Goal: Task Accomplishment & Management: Use online tool/utility

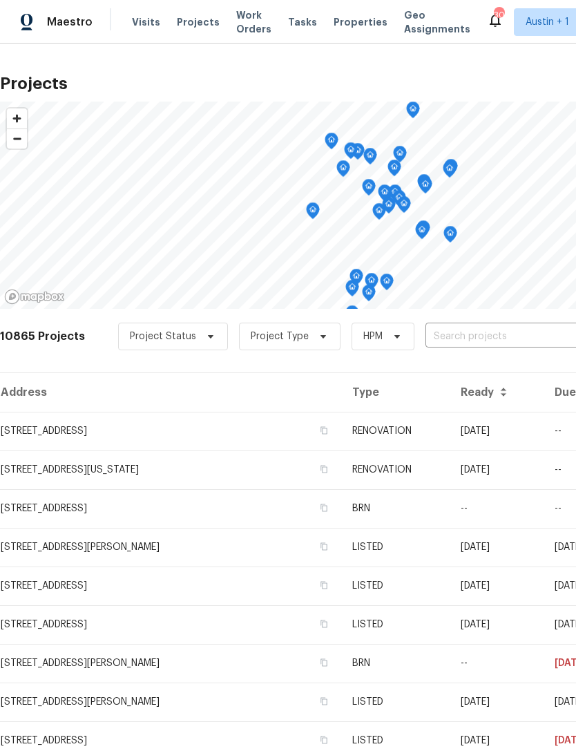
click at [334, 17] on span "Properties" at bounding box center [361, 22] width 54 height 14
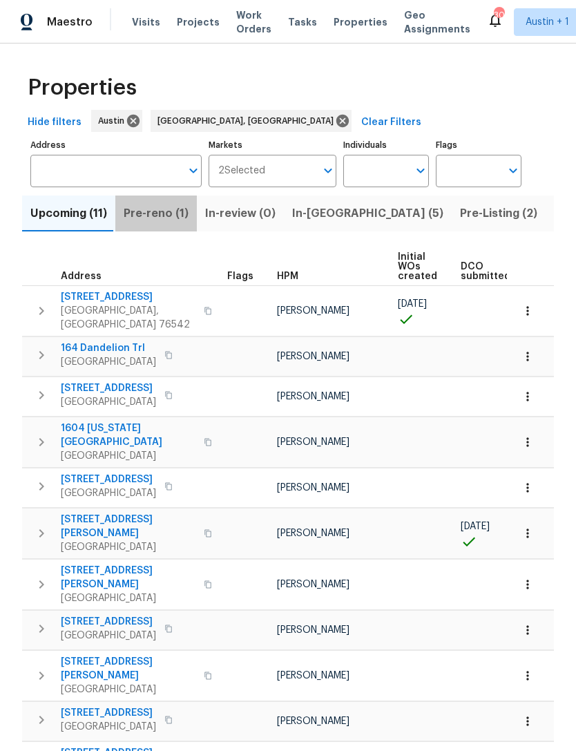
click at [155, 214] on span "Pre-reno (1)" at bounding box center [156, 213] width 65 height 19
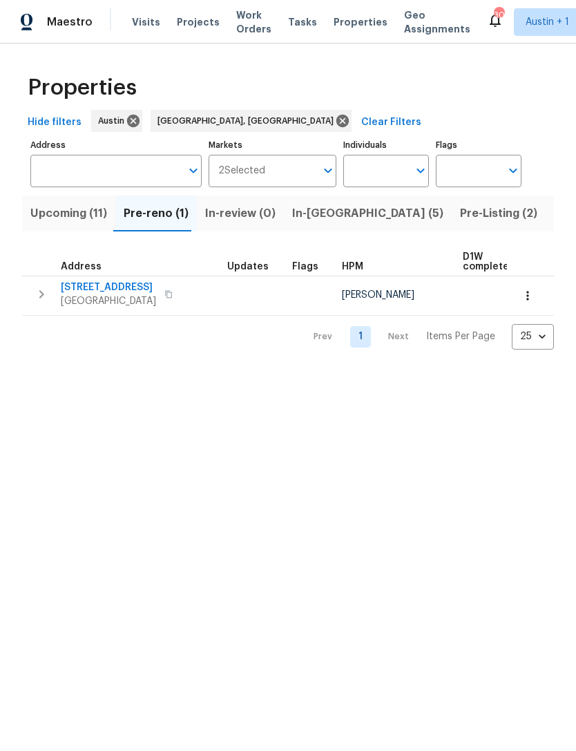
click at [62, 220] on span "Upcoming (11)" at bounding box center [68, 213] width 77 height 19
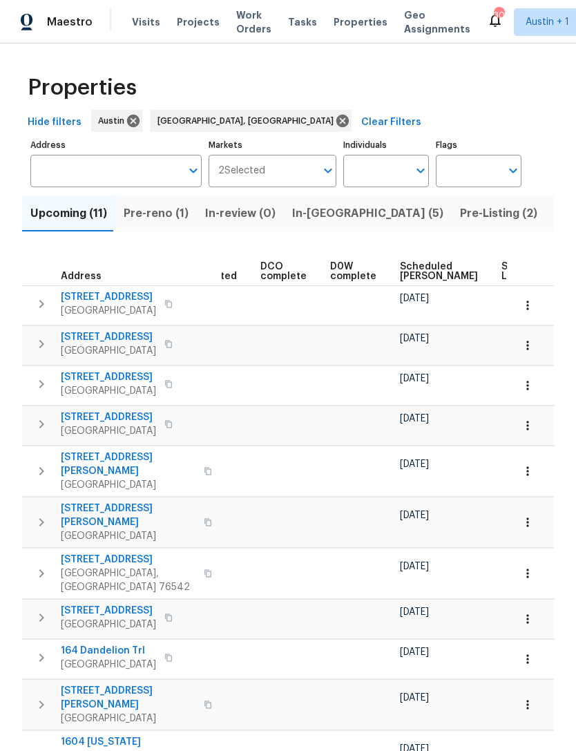
scroll to position [0, 270]
click at [414, 271] on span "Scheduled COE" at bounding box center [442, 271] width 78 height 19
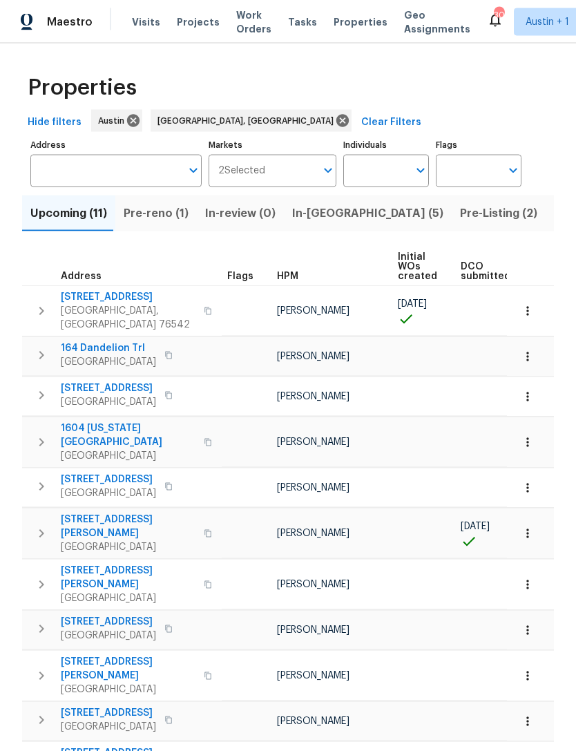
scroll to position [32, 0]
click at [312, 195] on button "In-reno (5)" at bounding box center [368, 213] width 168 height 36
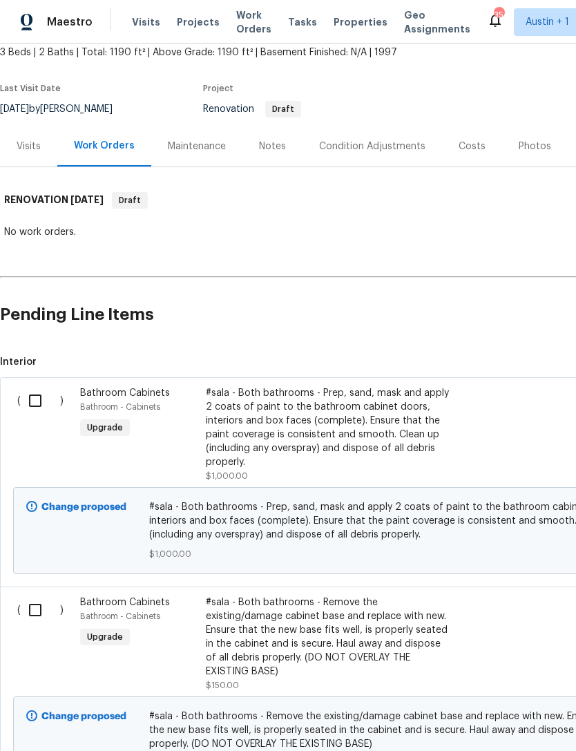
scroll to position [84, 0]
click at [32, 397] on input "checkbox" at bounding box center [40, 400] width 39 height 29
checkbox input "true"
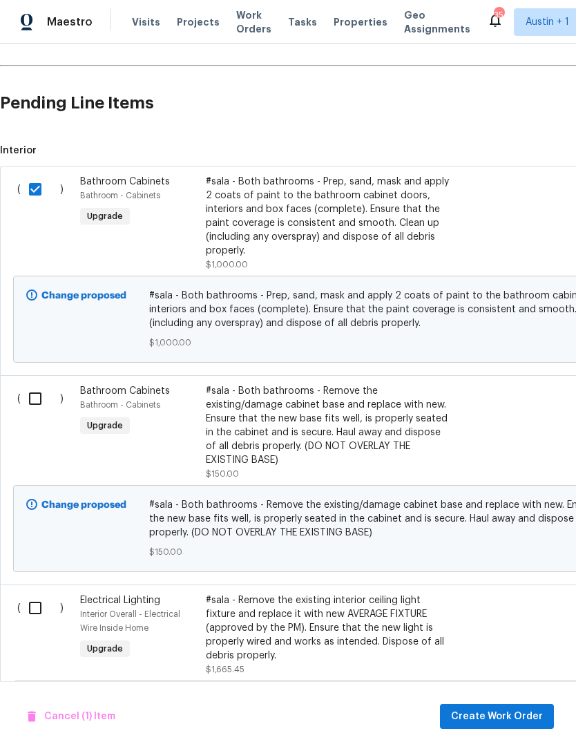
scroll to position [295, 0]
click at [39, 408] on input "checkbox" at bounding box center [40, 398] width 39 height 29
checkbox input "true"
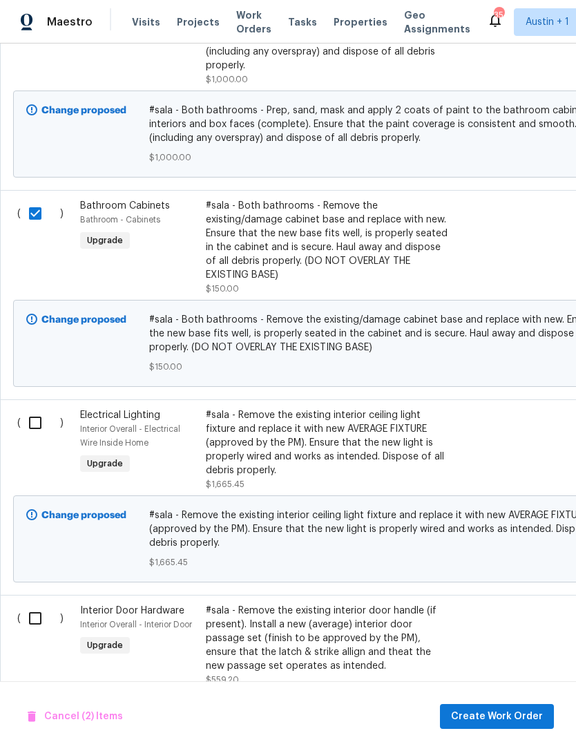
scroll to position [481, 0]
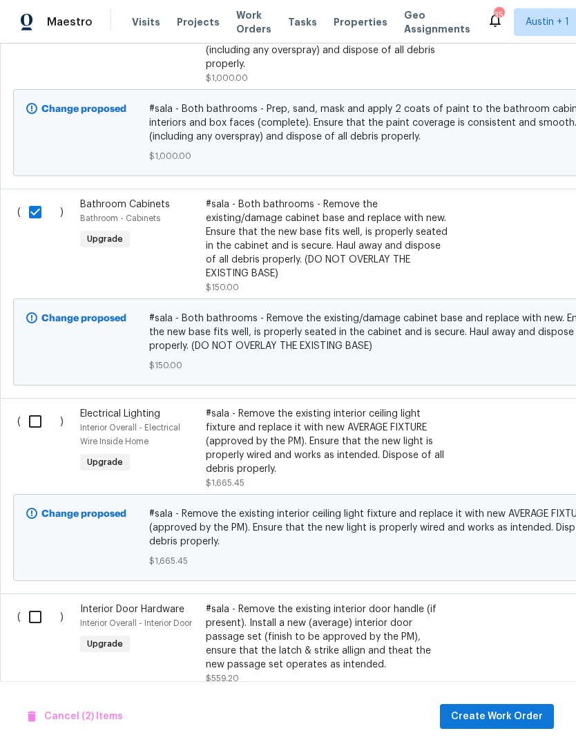
click at [34, 424] on input "checkbox" at bounding box center [40, 421] width 39 height 29
checkbox input "true"
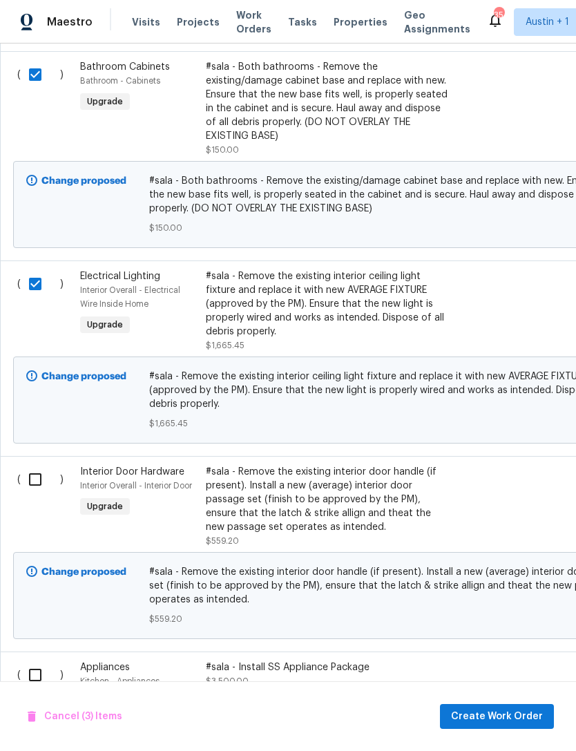
scroll to position [619, 0]
click at [36, 479] on input "checkbox" at bounding box center [40, 479] width 39 height 29
checkbox input "true"
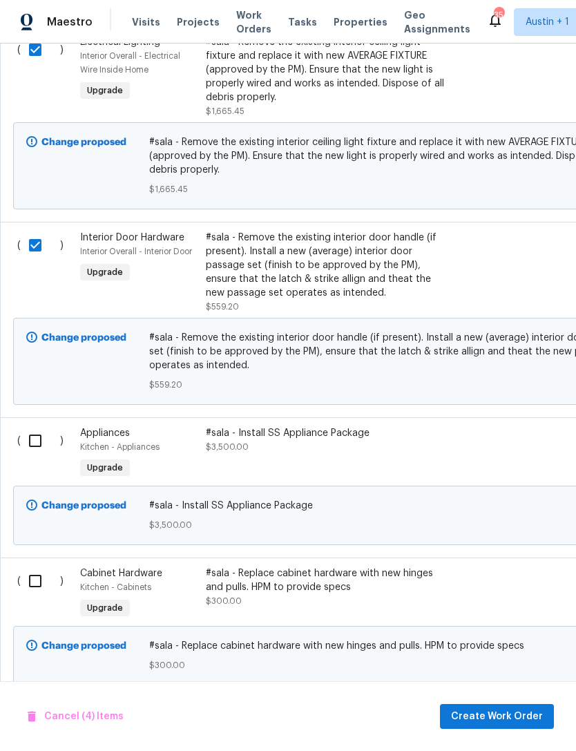
scroll to position [854, 0]
click at [32, 439] on input "checkbox" at bounding box center [40, 439] width 39 height 29
checkbox input "true"
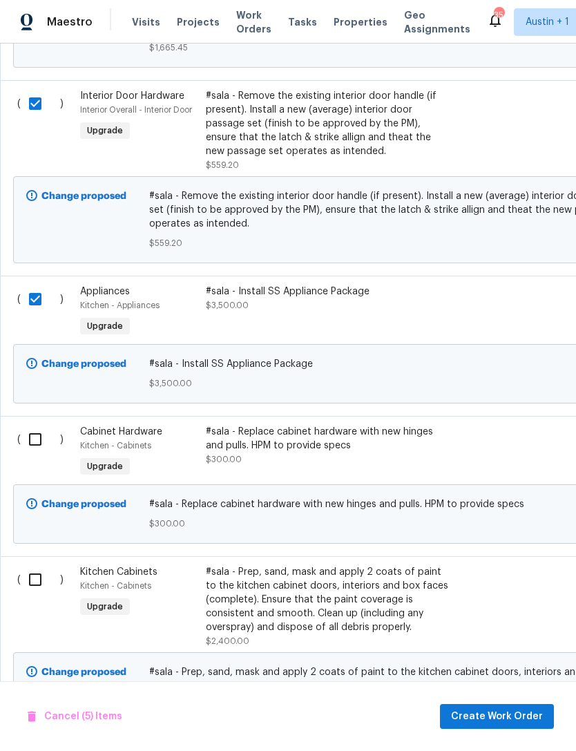
scroll to position [997, 0]
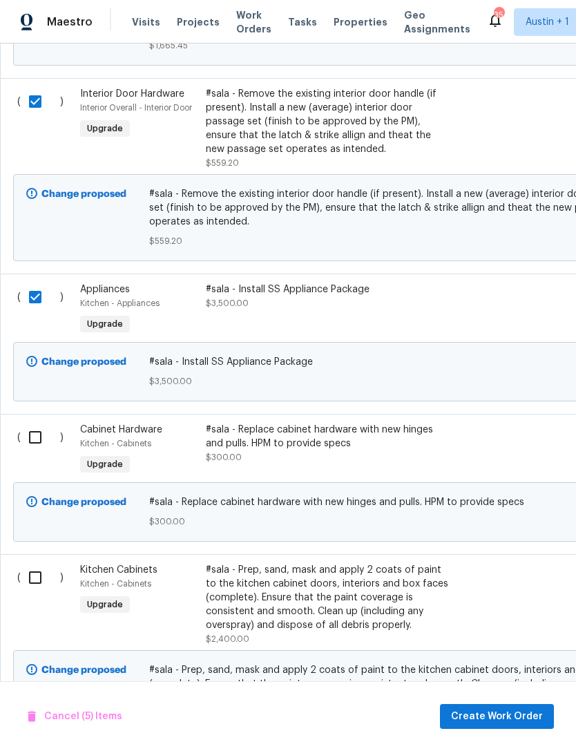
click at [32, 440] on input "checkbox" at bounding box center [40, 437] width 39 height 29
checkbox input "true"
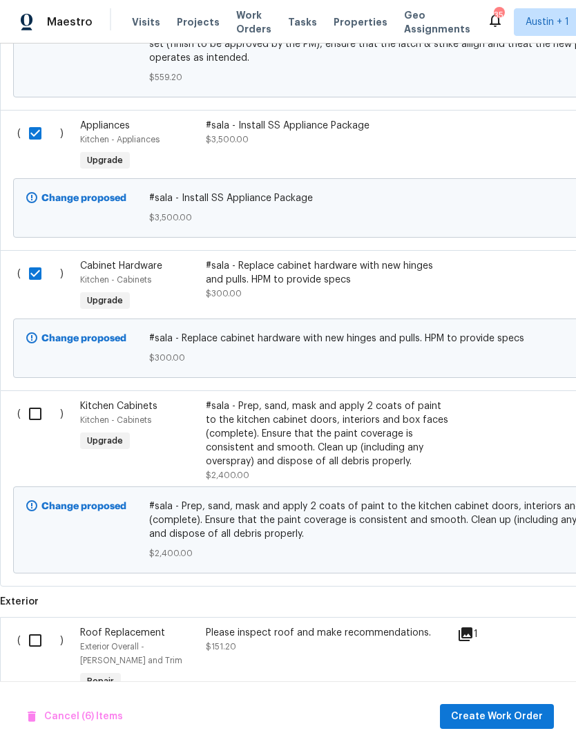
scroll to position [1160, 0]
click at [35, 419] on input "checkbox" at bounding box center [40, 413] width 39 height 29
checkbox input "true"
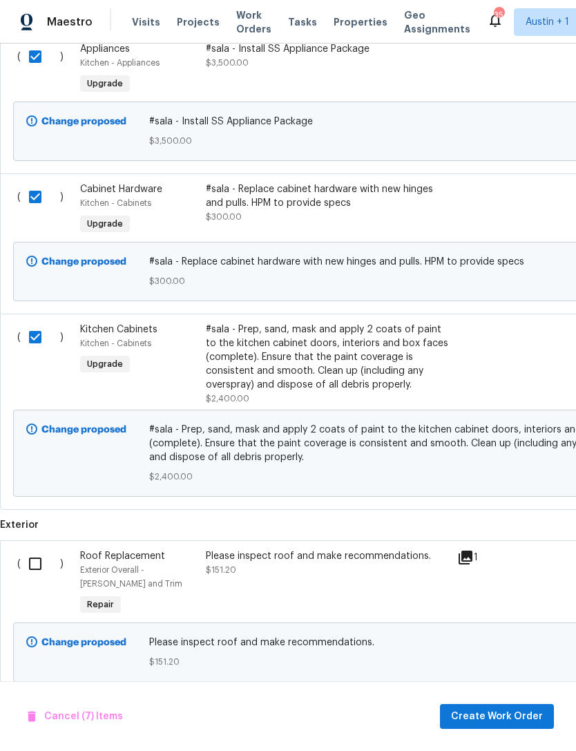
scroll to position [1236, 0]
click at [523, 711] on span "Create Work Order" at bounding box center [497, 716] width 92 height 17
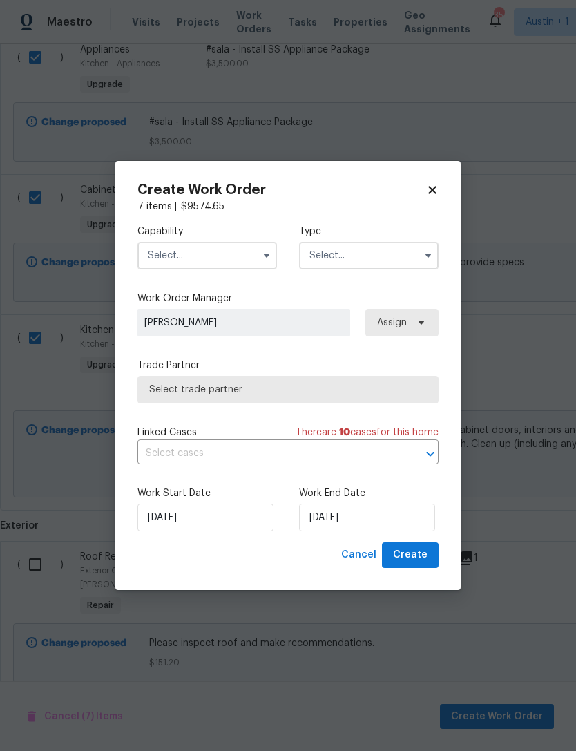
click at [238, 260] on input "text" at bounding box center [207, 256] width 140 height 28
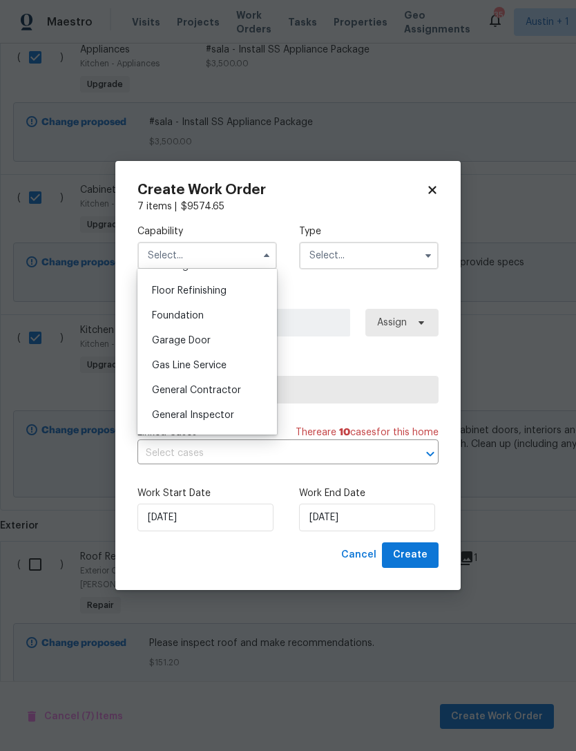
scroll to position [556, 0]
click at [166, 387] on span "General Contractor" at bounding box center [196, 389] width 89 height 10
type input "General Contractor"
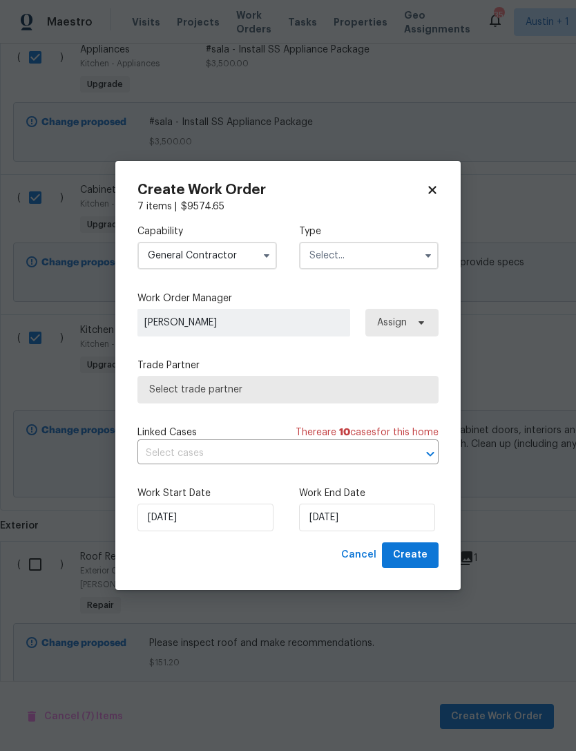
click at [402, 257] on input "text" at bounding box center [369, 256] width 140 height 28
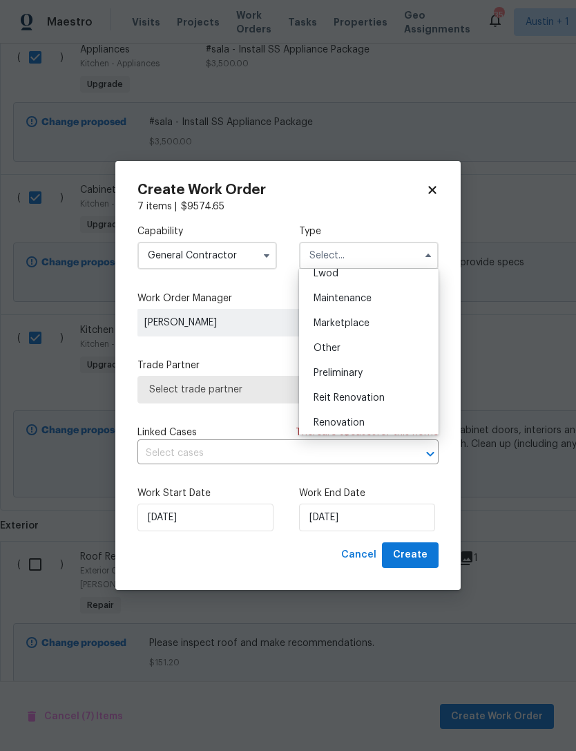
scroll to position [219, 0]
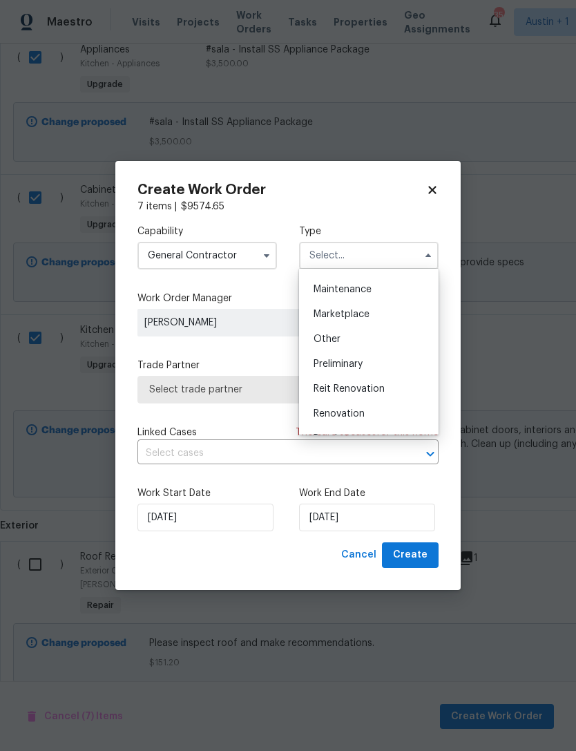
click at [385, 416] on div "Renovation" at bounding box center [369, 413] width 133 height 25
type input "Renovation"
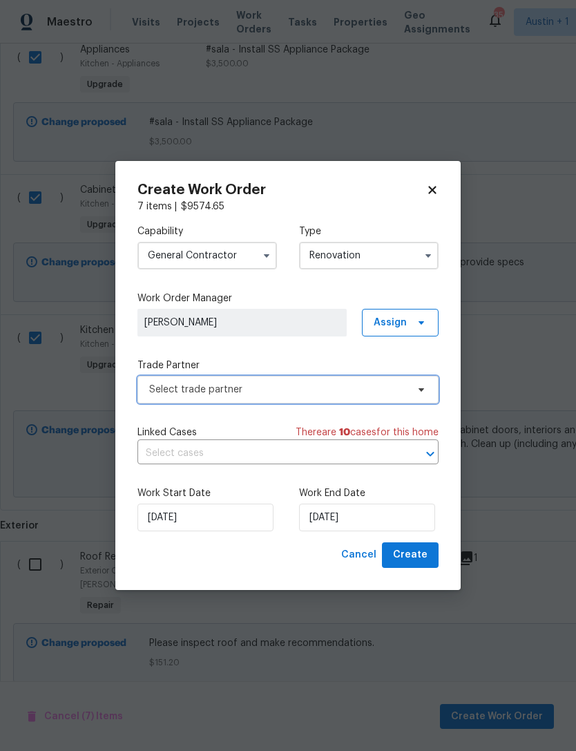
click at [399, 394] on span "Select trade partner" at bounding box center [278, 390] width 258 height 14
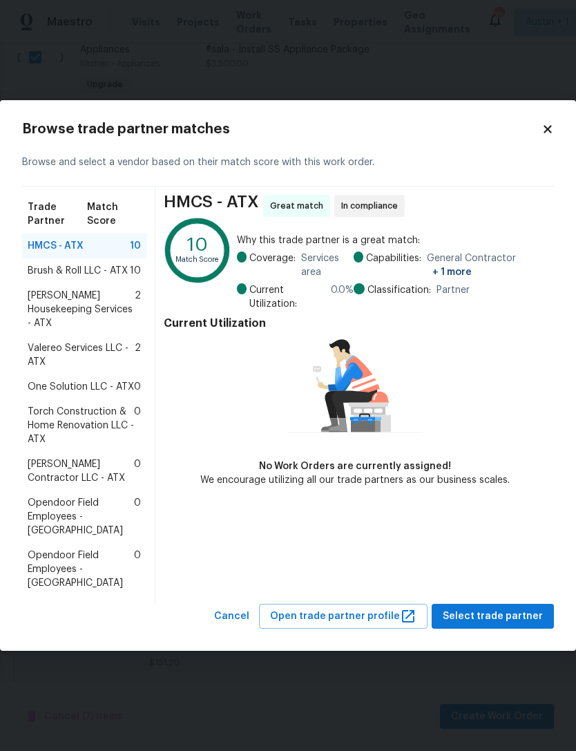
click at [52, 384] on span "One Solution LLC - ATX" at bounding box center [81, 387] width 106 height 14
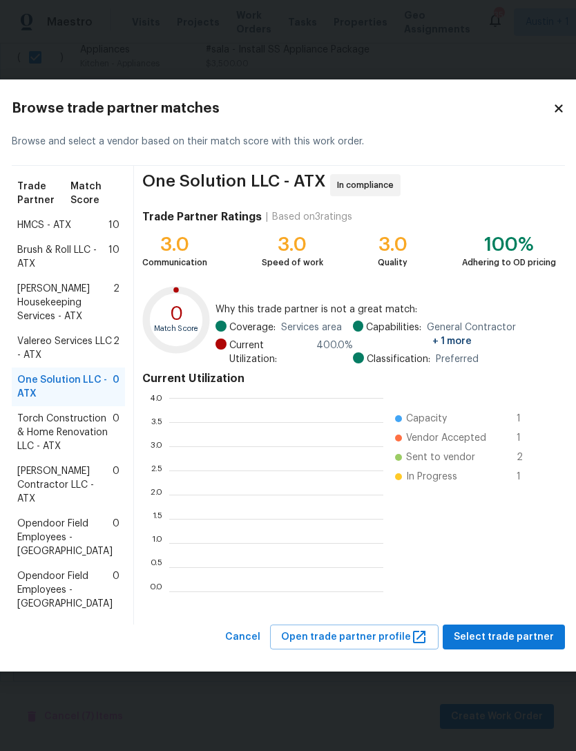
scroll to position [193, 214]
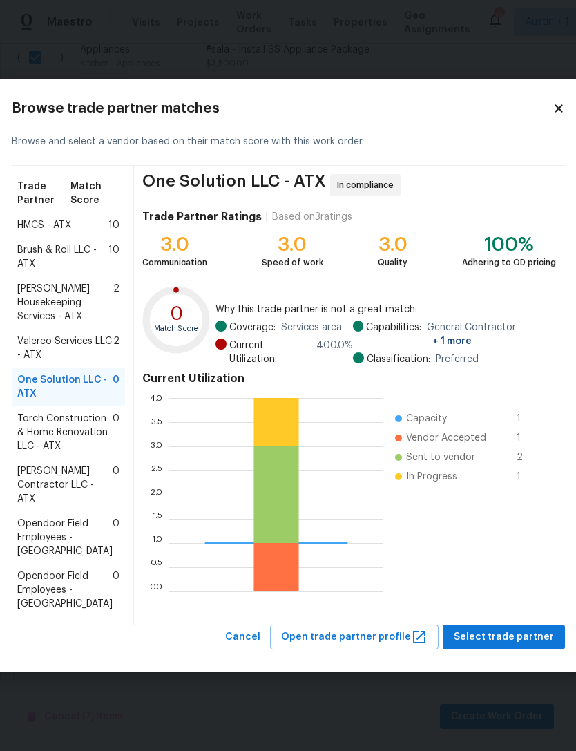
click at [49, 421] on span "Torch Construction & Home Renovation LLC - ATX" at bounding box center [64, 432] width 95 height 41
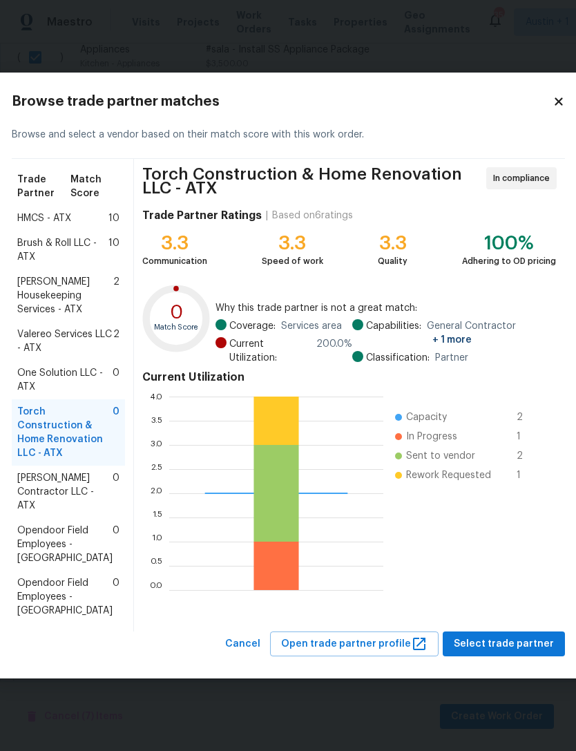
click at [50, 370] on span "One Solution LLC - ATX" at bounding box center [64, 380] width 95 height 28
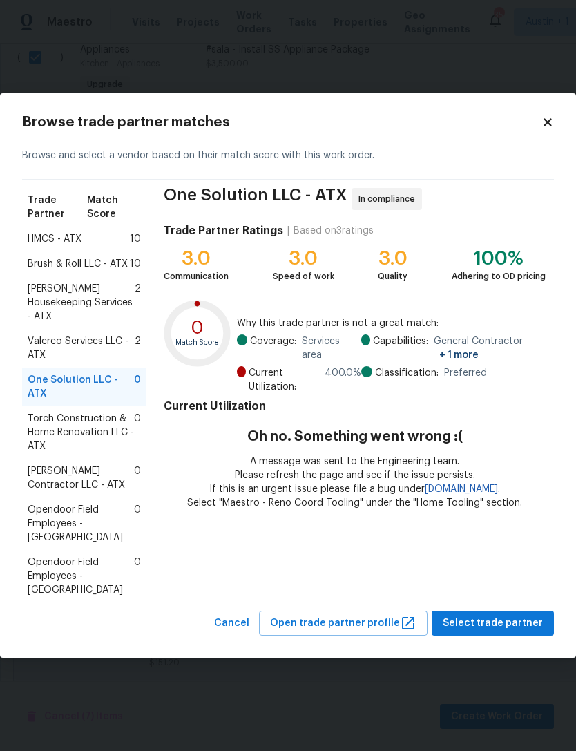
click at [51, 421] on span "Torch Construction & Home Renovation LLC - ATX" at bounding box center [81, 432] width 106 height 41
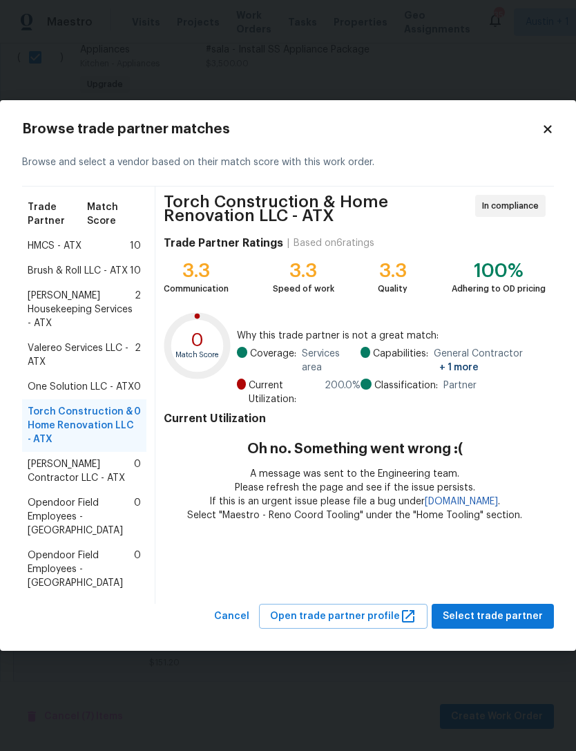
click at [55, 384] on span "One Solution LLC - ATX" at bounding box center [81, 387] width 106 height 14
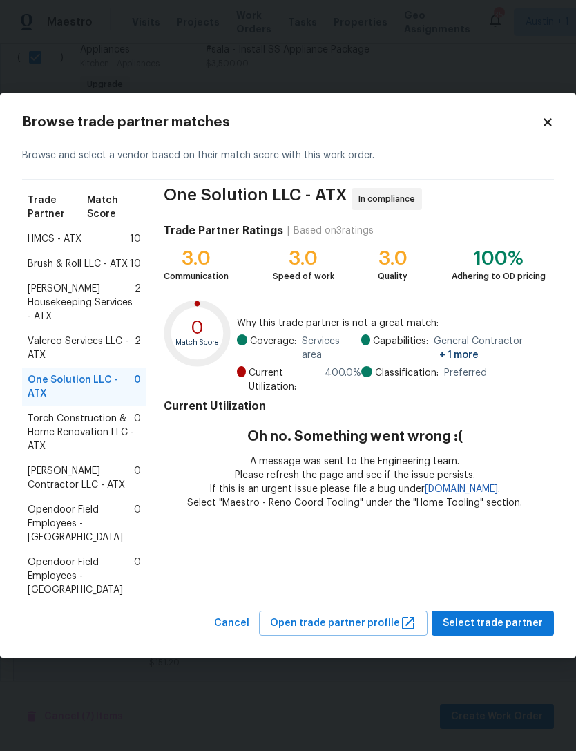
click at [537, 129] on h2 "Browse trade partner matches" at bounding box center [281, 122] width 519 height 14
click at [544, 128] on icon at bounding box center [548, 122] width 12 height 12
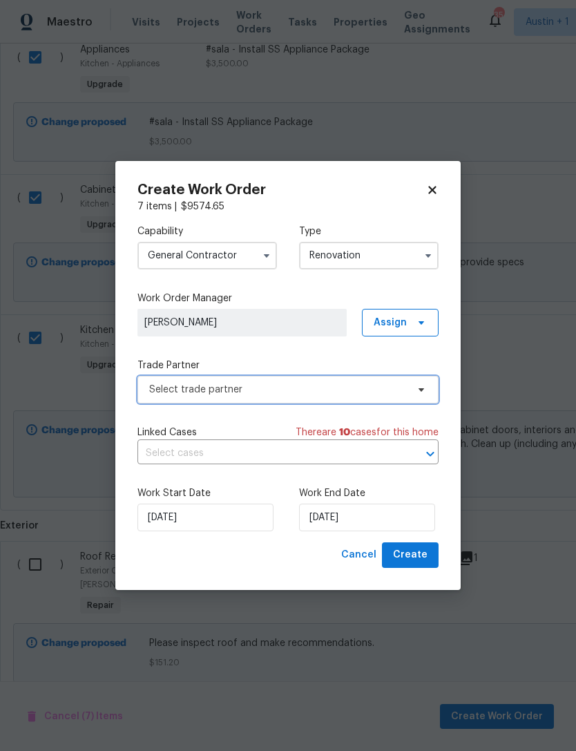
click at [168, 397] on span "Select trade partner" at bounding box center [287, 390] width 301 height 28
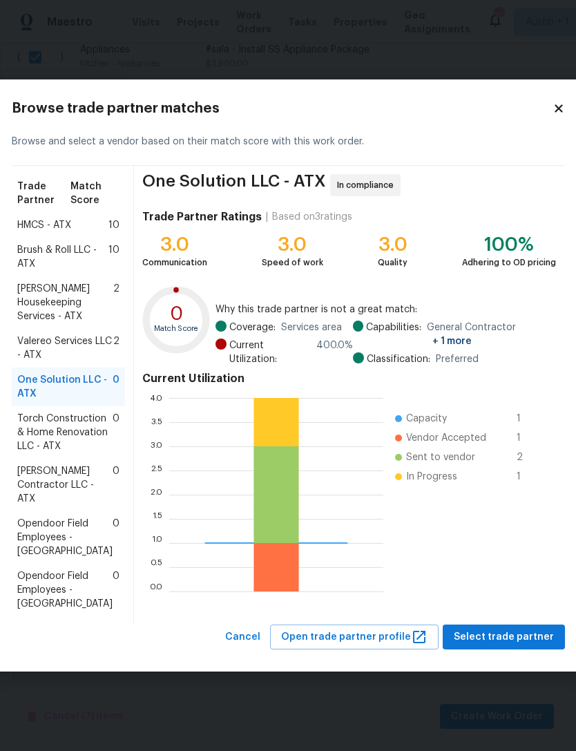
click at [50, 424] on span "Torch Construction & Home Renovation LLC - ATX" at bounding box center [64, 432] width 95 height 41
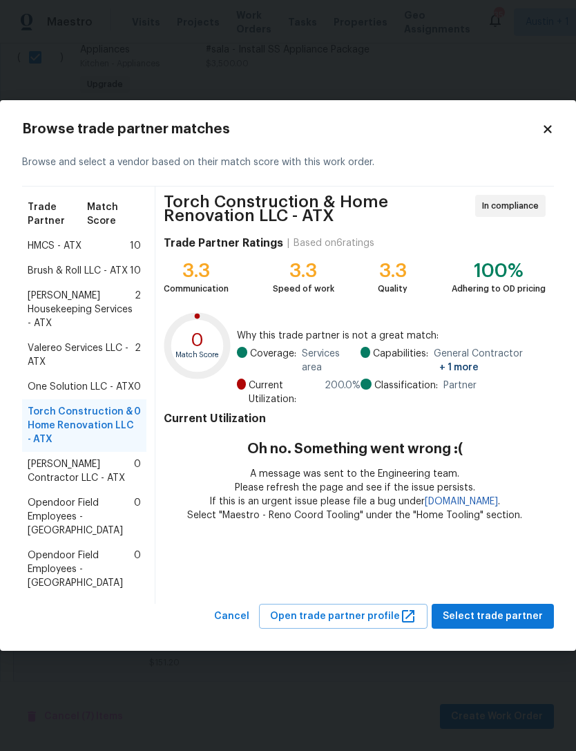
click at [47, 375] on div "One Solution LLC - ATX 0" at bounding box center [84, 386] width 124 height 25
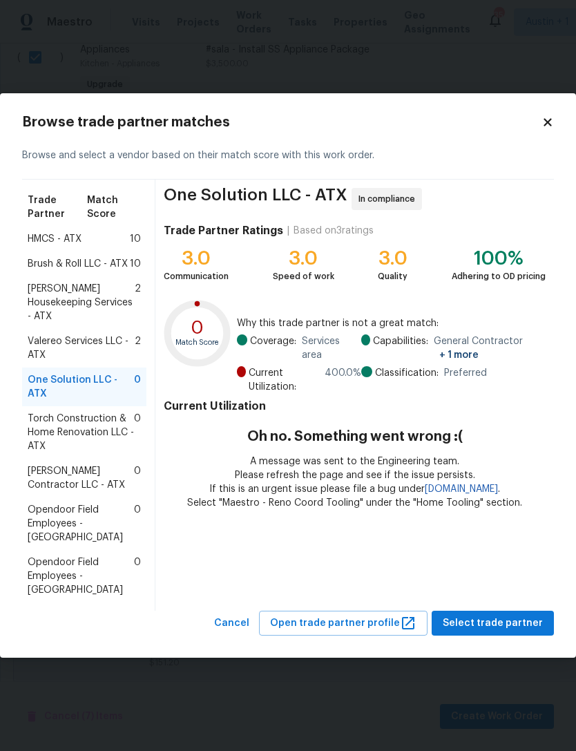
click at [522, 615] on span "Select trade partner" at bounding box center [493, 623] width 100 height 17
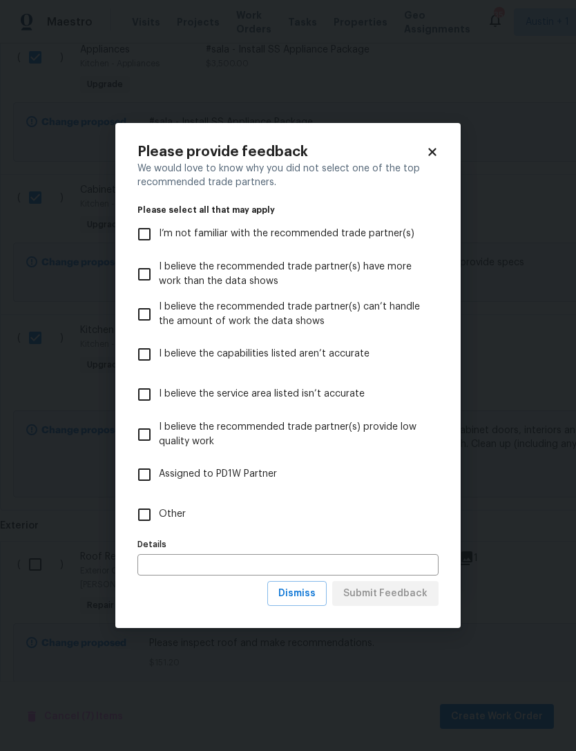
click at [142, 520] on input "Other" at bounding box center [144, 514] width 29 height 29
checkbox input "true"
click at [314, 597] on span "Dismiss" at bounding box center [296, 593] width 37 height 17
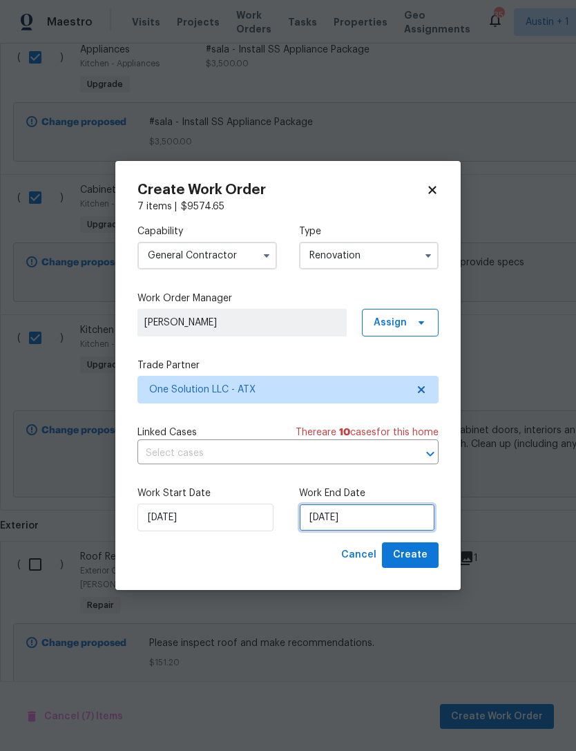
click at [390, 522] on input "[DATE]" at bounding box center [367, 518] width 136 height 28
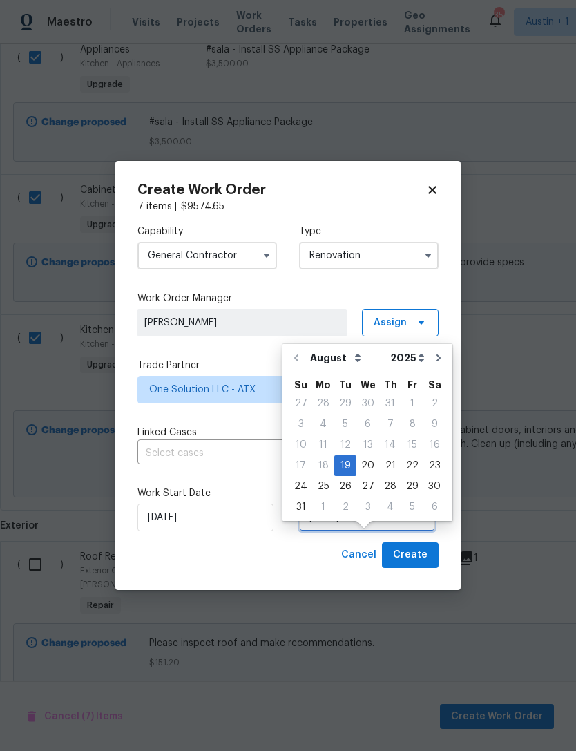
scroll to position [26, 0]
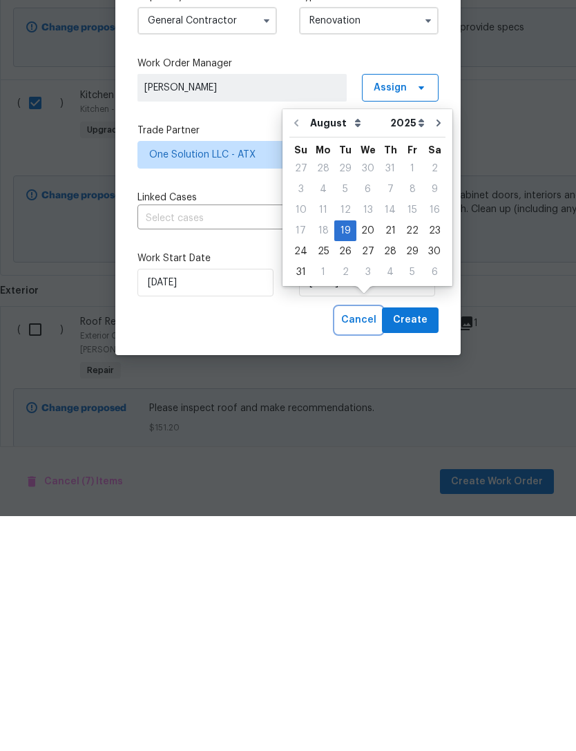
click at [363, 546] on span "Cancel" at bounding box center [358, 554] width 35 height 17
checkbox input "false"
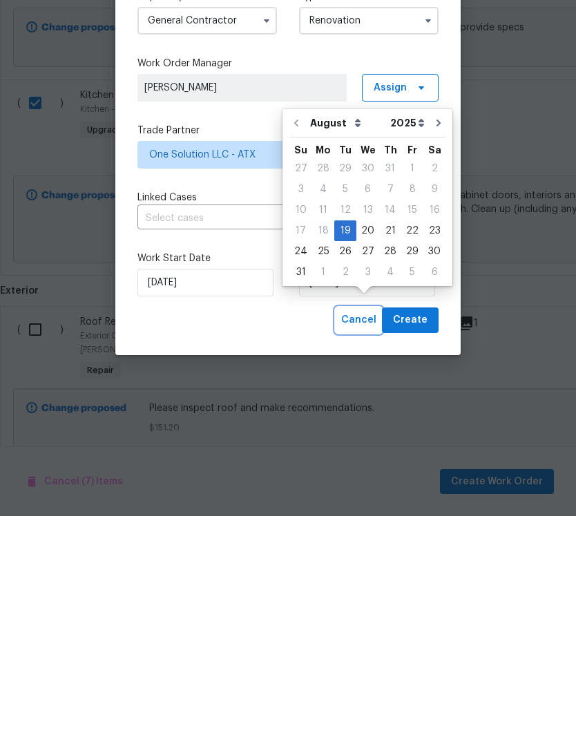
checkbox input "false"
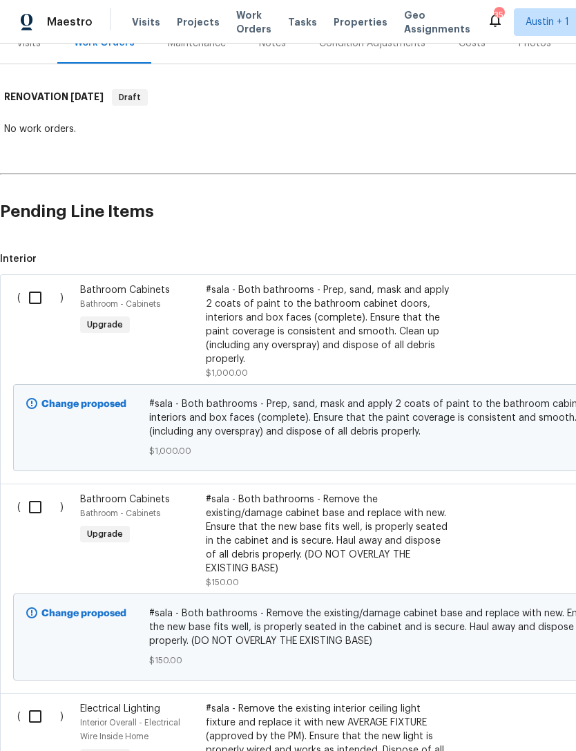
scroll to position [179, 0]
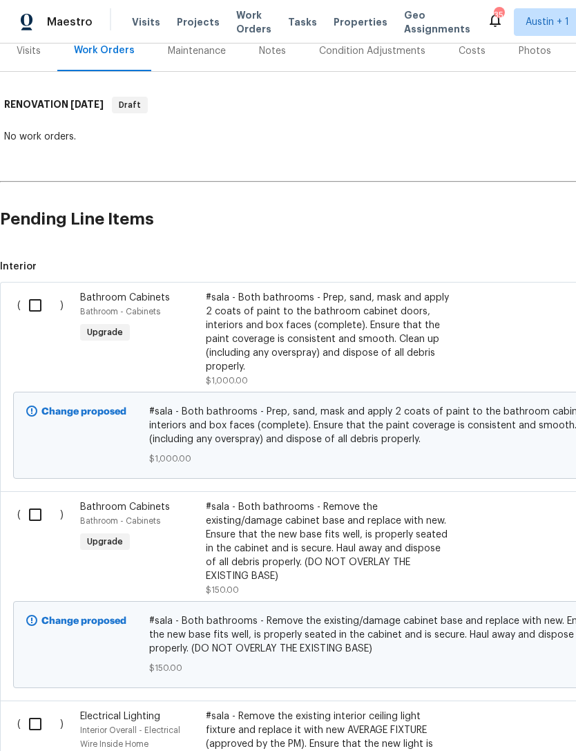
click at [28, 291] on input "checkbox" at bounding box center [40, 305] width 39 height 29
checkbox input "true"
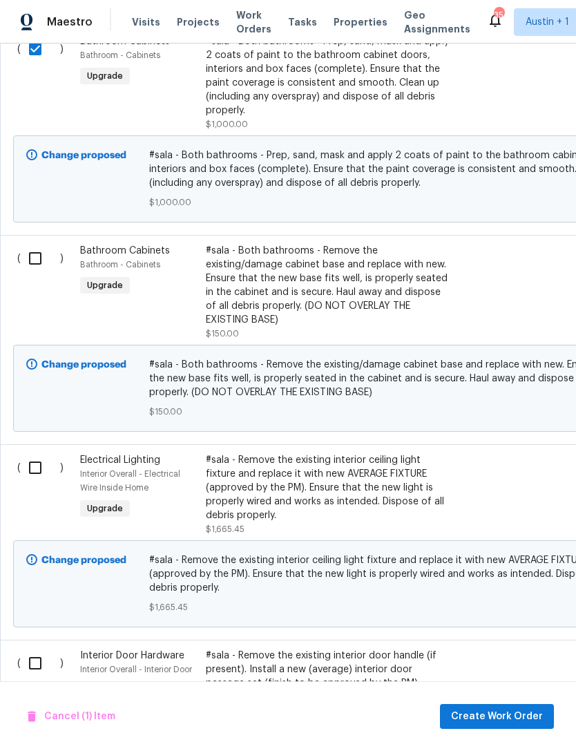
scroll to position [435, 0]
click at [30, 244] on input "checkbox" at bounding box center [40, 258] width 39 height 29
checkbox input "true"
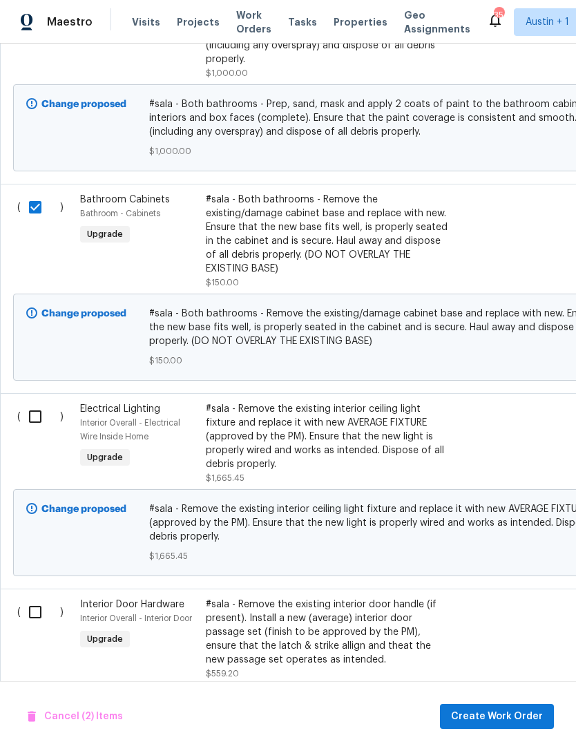
scroll to position [486, 0]
click at [31, 402] on input "checkbox" at bounding box center [40, 416] width 39 height 29
checkbox input "true"
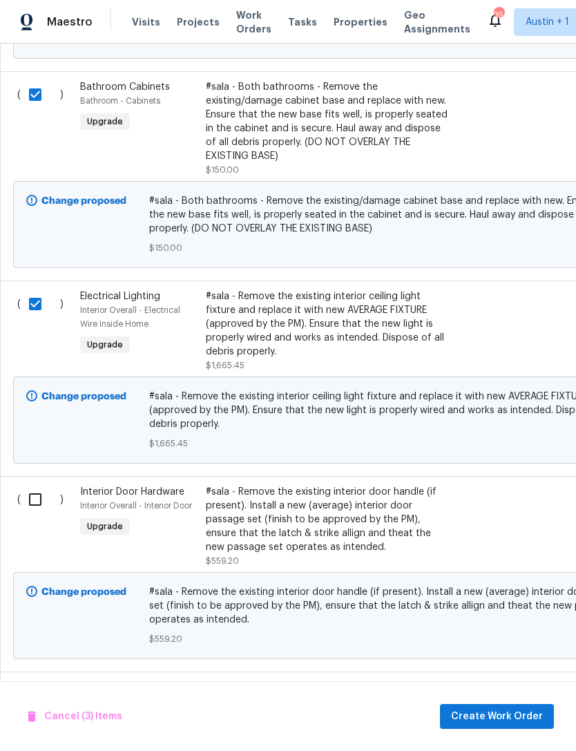
scroll to position [671, 0]
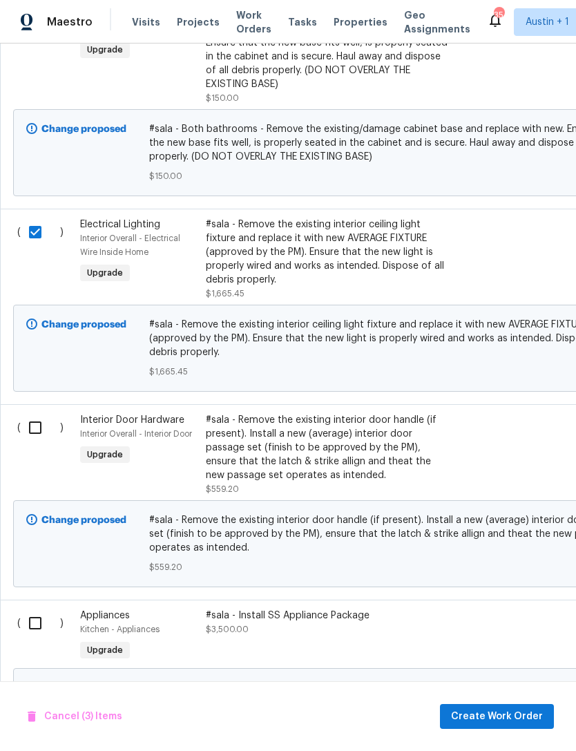
click at [34, 413] on input "checkbox" at bounding box center [40, 427] width 39 height 29
checkbox input "true"
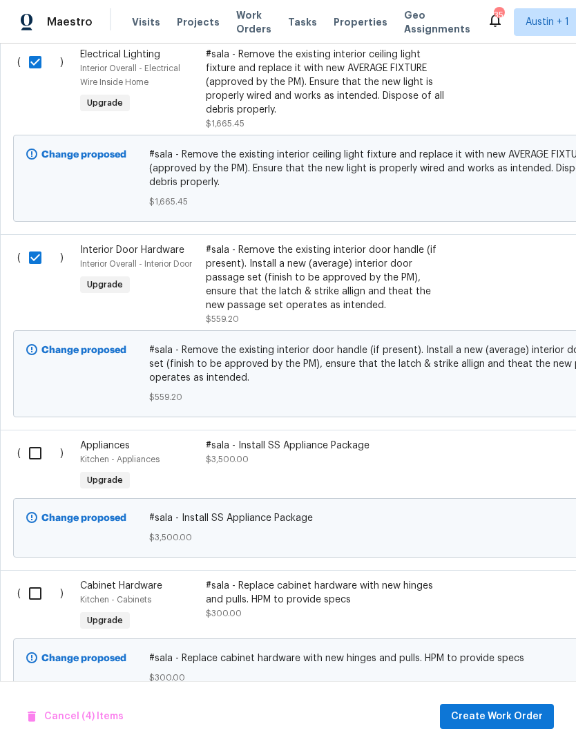
scroll to position [842, 0]
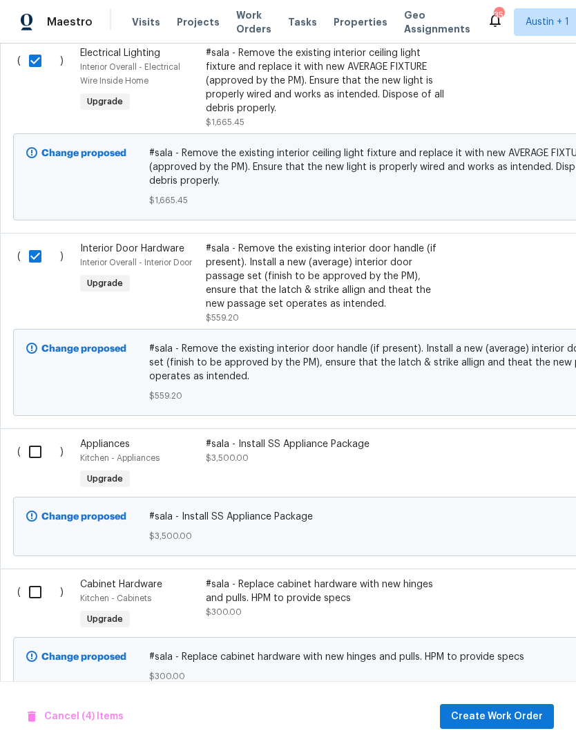
click at [33, 437] on input "checkbox" at bounding box center [40, 451] width 39 height 29
checkbox input "true"
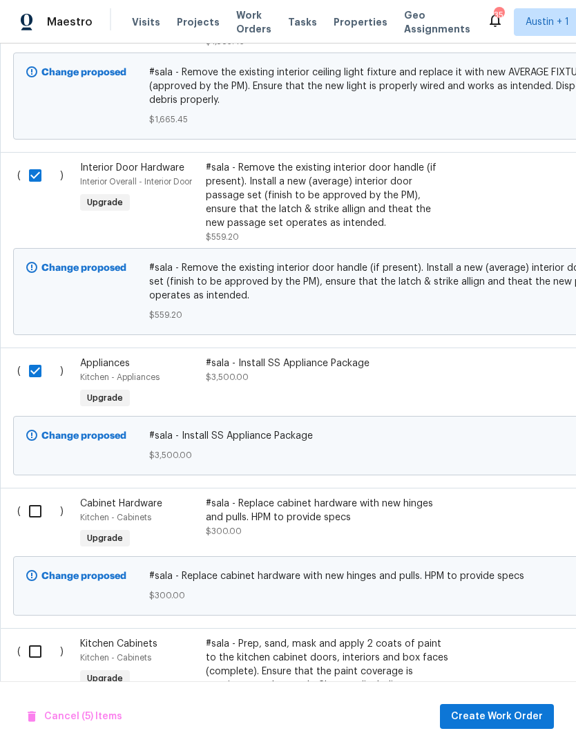
scroll to position [995, 0]
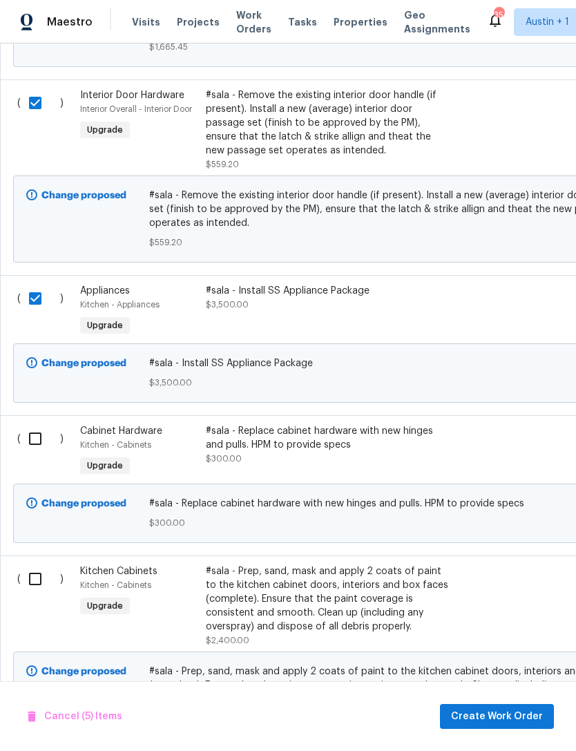
click at [32, 424] on input "checkbox" at bounding box center [40, 438] width 39 height 29
checkbox input "true"
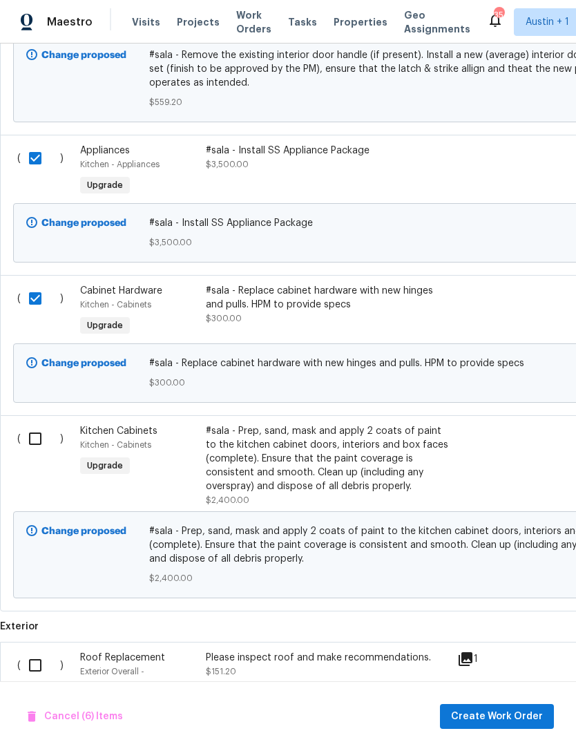
scroll to position [1136, -1]
click at [35, 424] on input "checkbox" at bounding box center [40, 438] width 39 height 29
checkbox input "true"
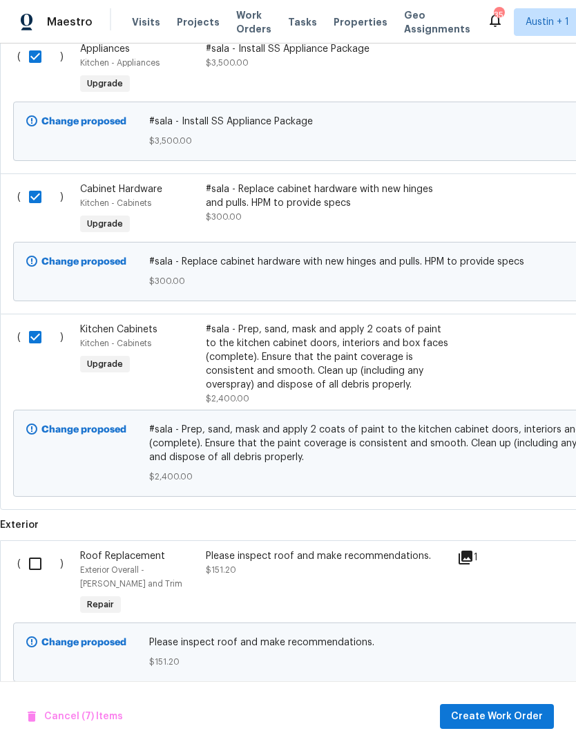
scroll to position [1236, 0]
click at [524, 709] on span "Create Work Order" at bounding box center [497, 716] width 92 height 17
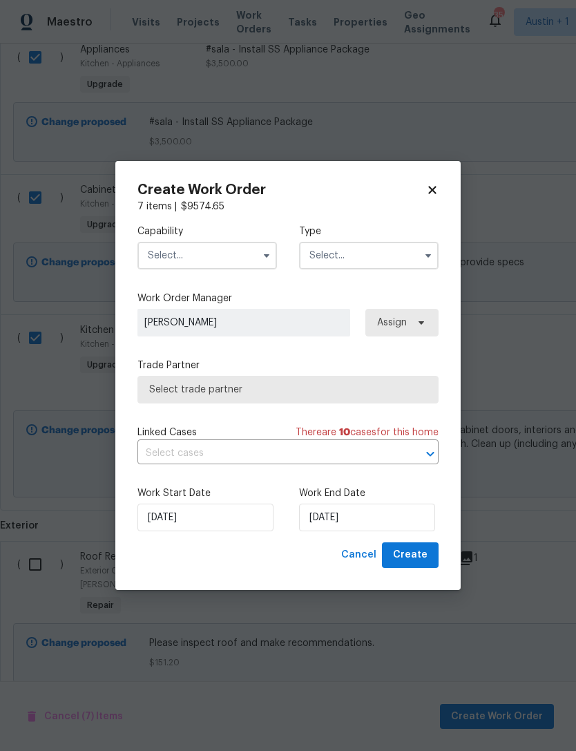
click at [246, 257] on input "text" at bounding box center [207, 256] width 140 height 28
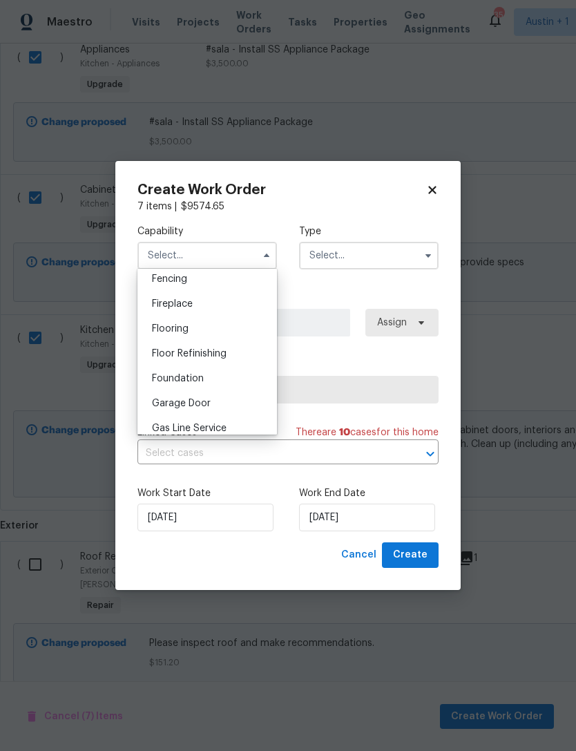
scroll to position [534, 0]
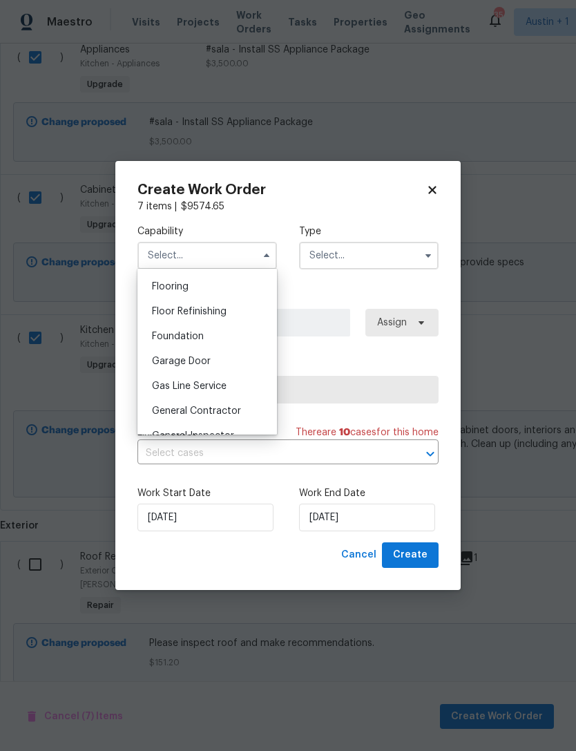
click at [236, 409] on span "General Contractor" at bounding box center [196, 411] width 89 height 10
type input "General Contractor"
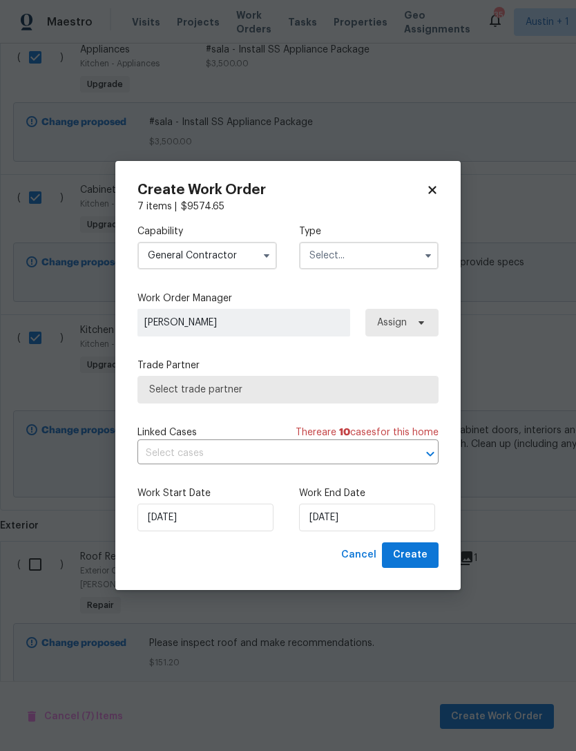
click at [362, 264] on input "text" at bounding box center [369, 256] width 140 height 28
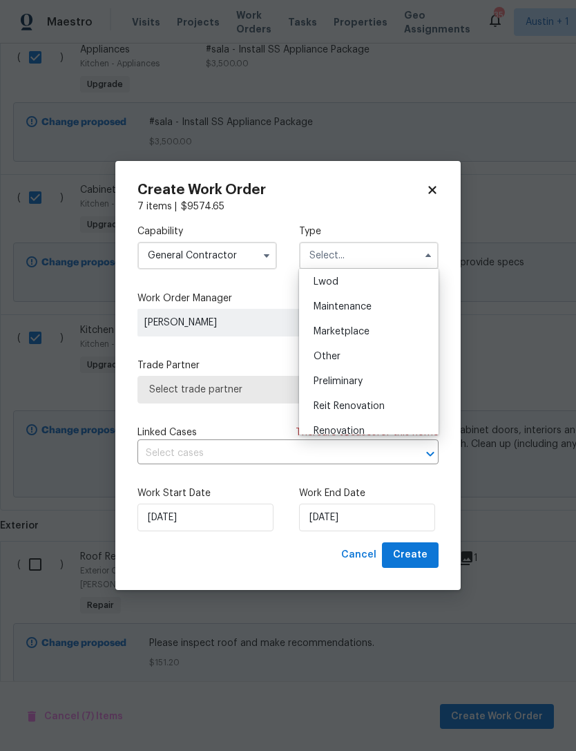
scroll to position [206, 0]
click at [378, 425] on div "Renovation" at bounding box center [369, 426] width 133 height 25
type input "Renovation"
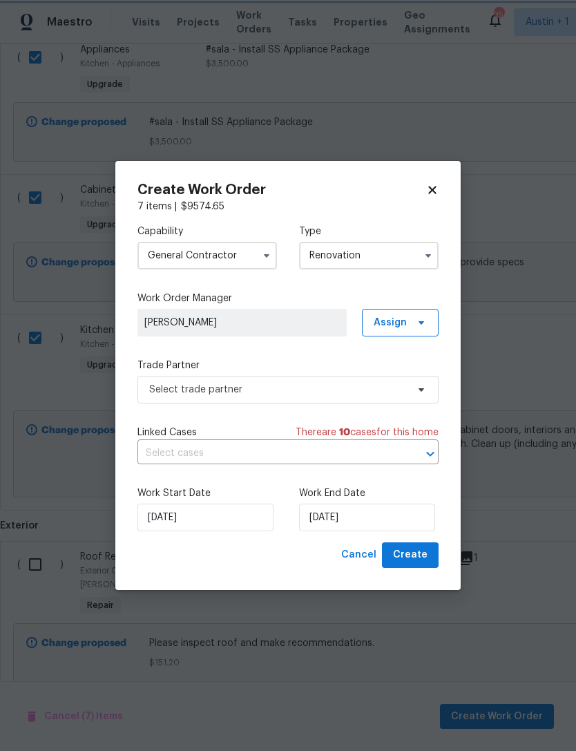
scroll to position [0, 0]
click at [385, 519] on input "[DATE]" at bounding box center [367, 518] width 136 height 28
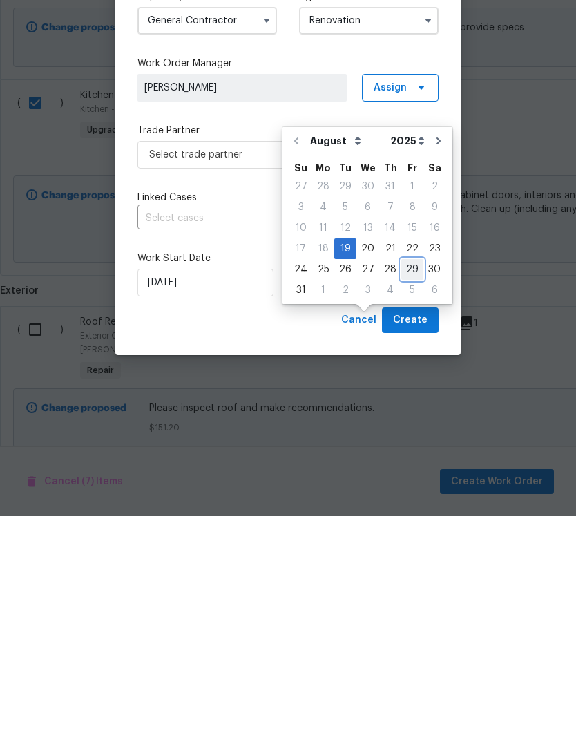
click at [410, 495] on div "29" at bounding box center [412, 504] width 22 height 19
type input "[DATE]"
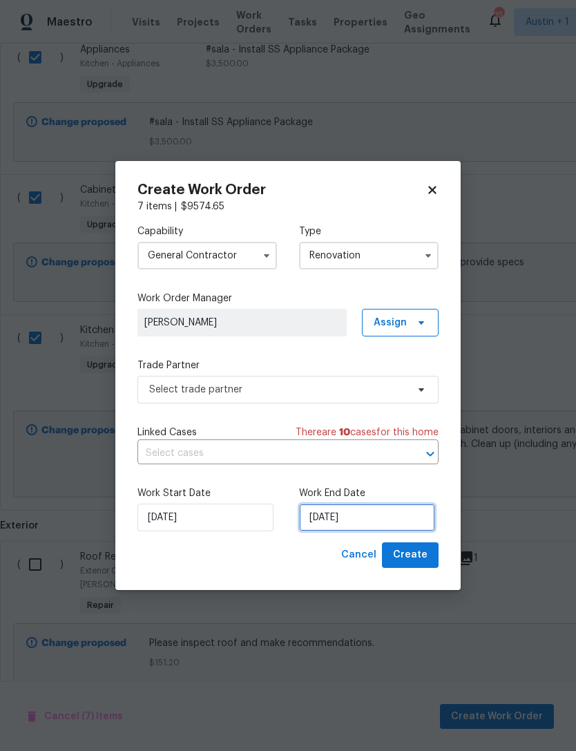
click at [398, 515] on input "[DATE]" at bounding box center [367, 518] width 136 height 28
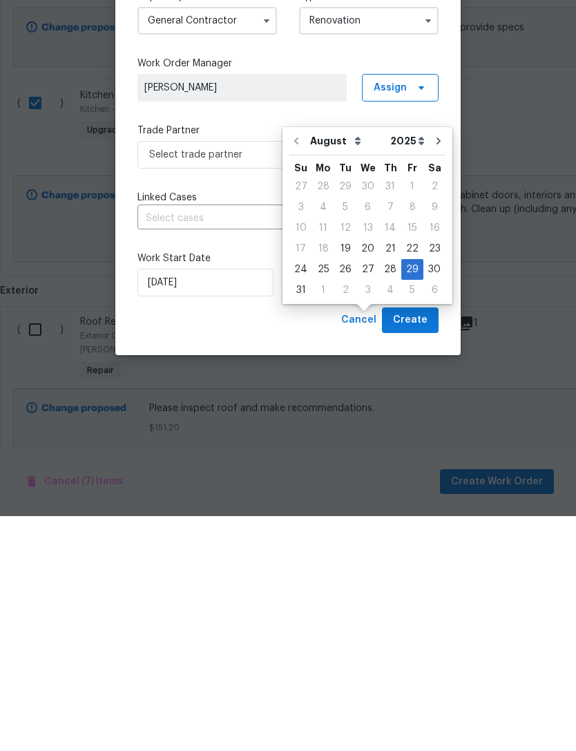
click at [327, 542] on div "Cancel Create" at bounding box center [287, 555] width 301 height 26
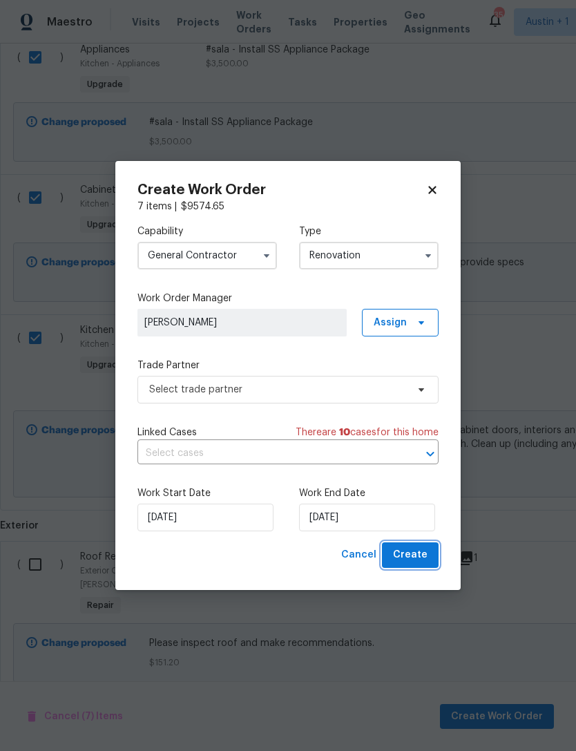
click at [423, 557] on span "Create" at bounding box center [410, 554] width 35 height 17
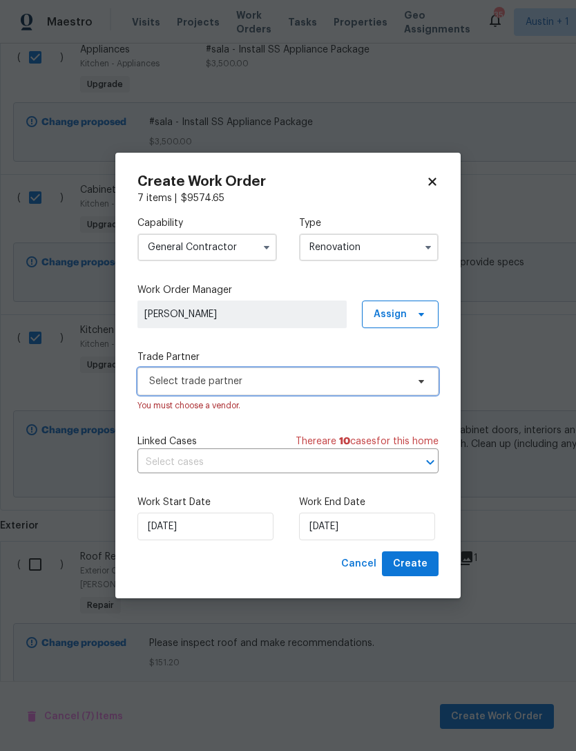
click at [399, 385] on span "Select trade partner" at bounding box center [278, 381] width 258 height 14
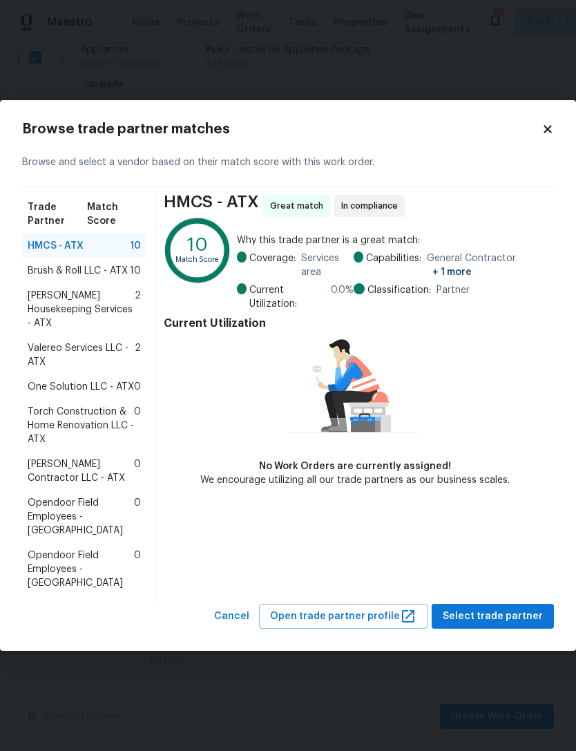
click at [49, 387] on span "One Solution LLC - ATX" at bounding box center [81, 387] width 106 height 14
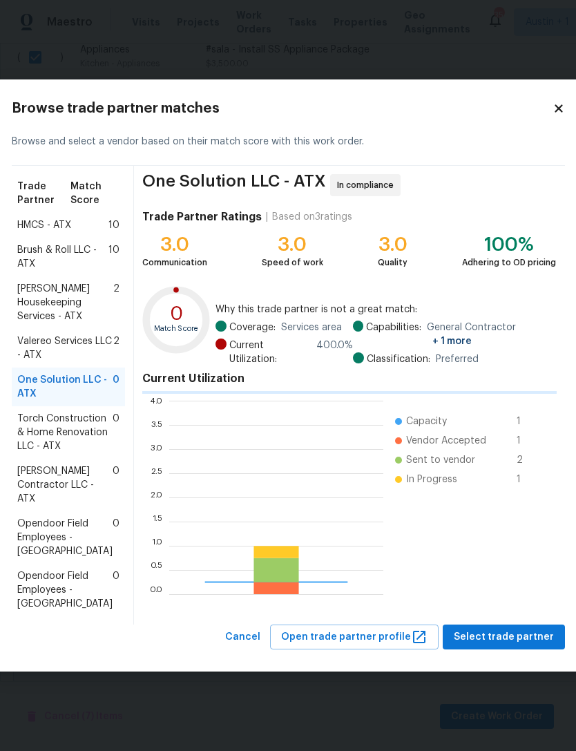
scroll to position [193, 214]
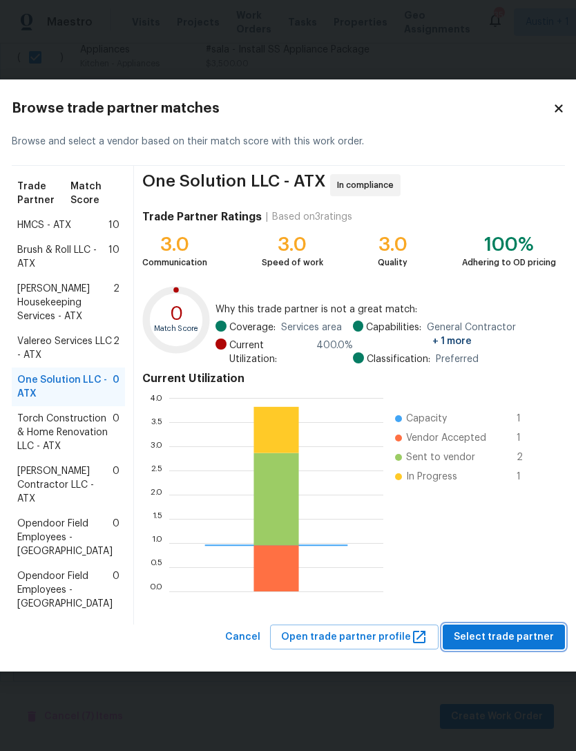
click at [529, 646] on span "Select trade partner" at bounding box center [504, 637] width 100 height 17
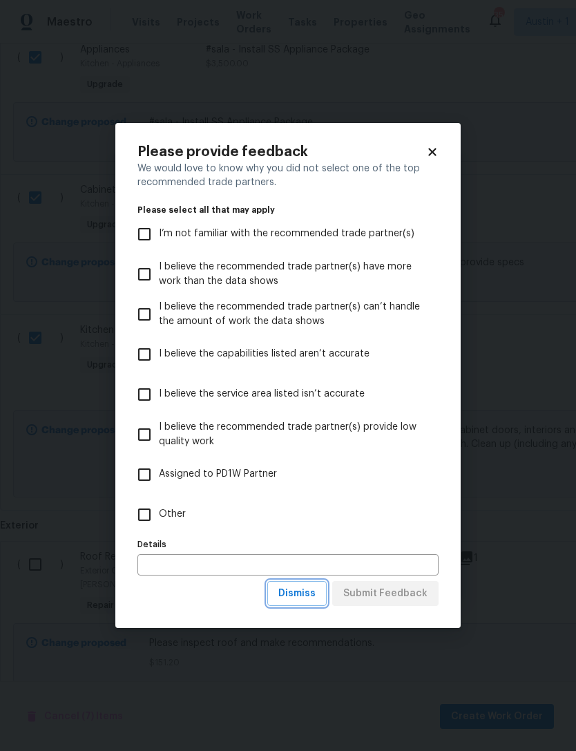
click at [310, 599] on span "Dismiss" at bounding box center [296, 593] width 37 height 17
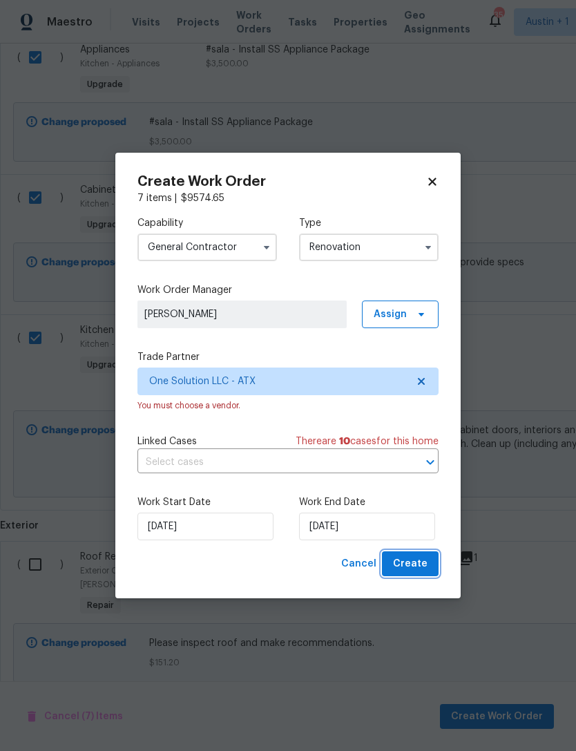
click at [417, 561] on span "Create" at bounding box center [410, 563] width 35 height 17
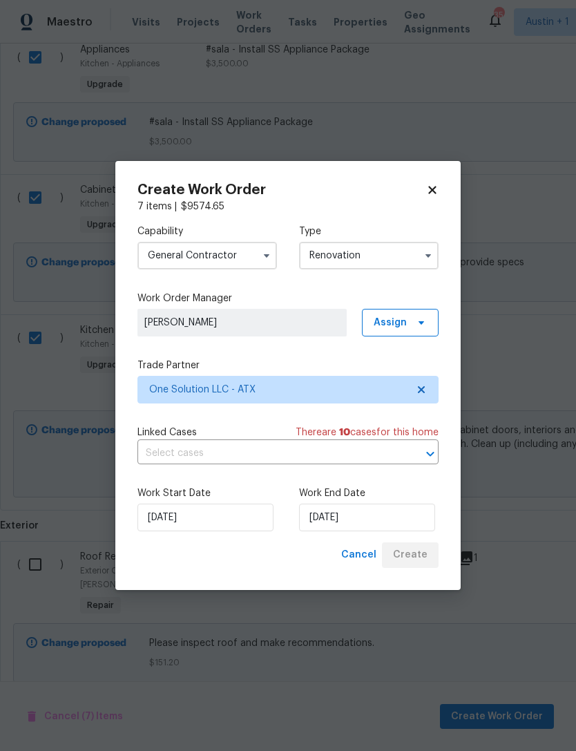
scroll to position [0, 0]
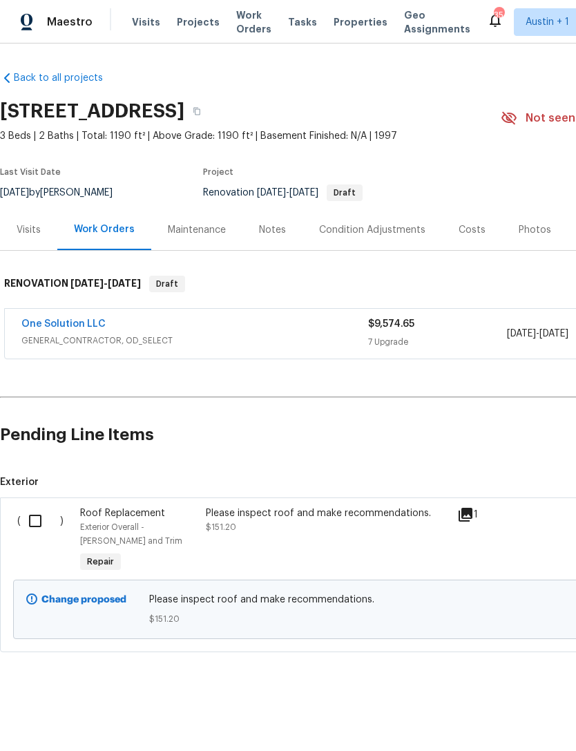
click at [41, 521] on input "checkbox" at bounding box center [40, 520] width 39 height 29
checkbox input "true"
click at [528, 715] on span "Create Work Order" at bounding box center [497, 716] width 92 height 17
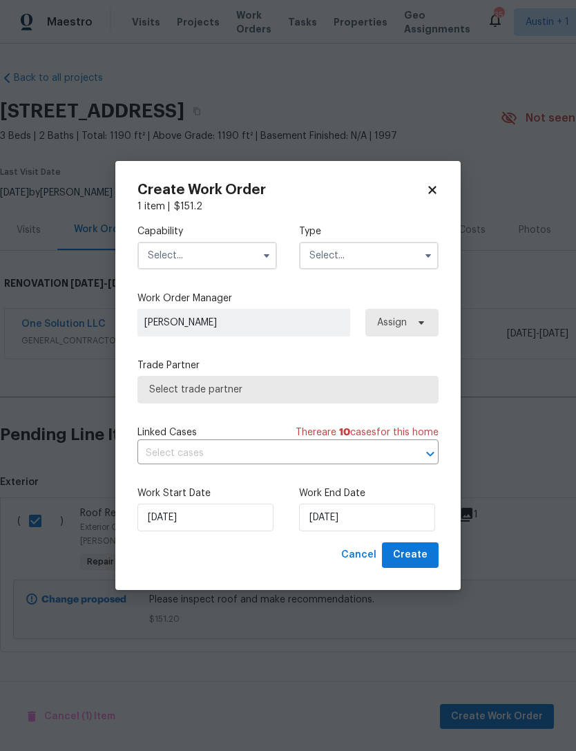
click at [160, 255] on input "text" at bounding box center [207, 256] width 140 height 28
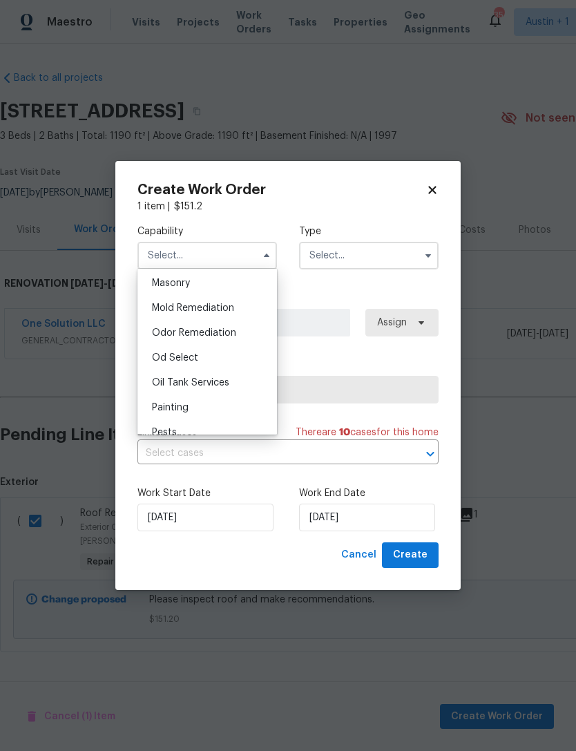
scroll to position [1041, 0]
click at [160, 369] on div "Oil Tank Services" at bounding box center [207, 379] width 133 height 25
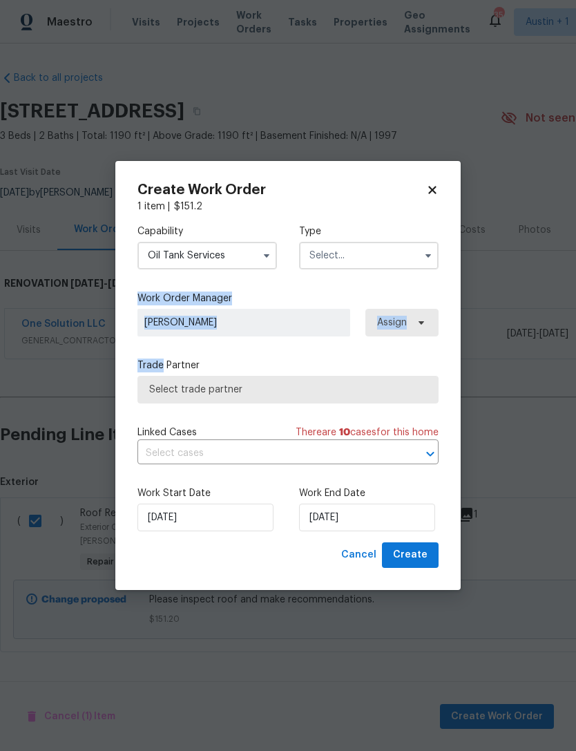
click at [389, 356] on div "Capability Oil Tank Services Type Work Order Manager Martin Chagolla Assign Tra…" at bounding box center [287, 377] width 301 height 329
click at [160, 251] on input "Oil Tank Services" at bounding box center [207, 256] width 140 height 28
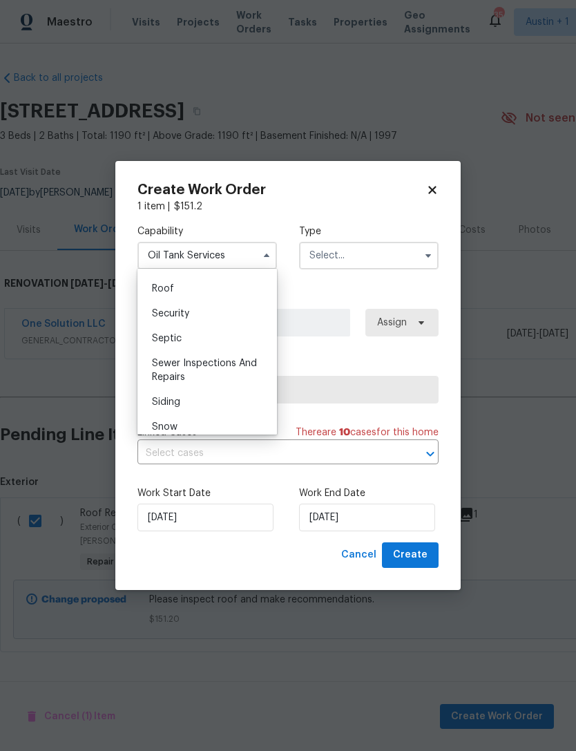
scroll to position [1387, 0]
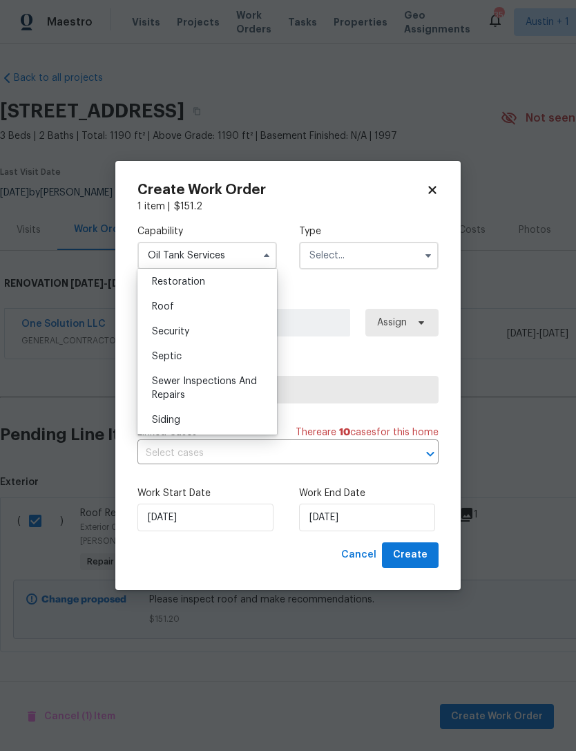
click at [156, 307] on span "Roof" at bounding box center [163, 307] width 22 height 10
type input "Roof"
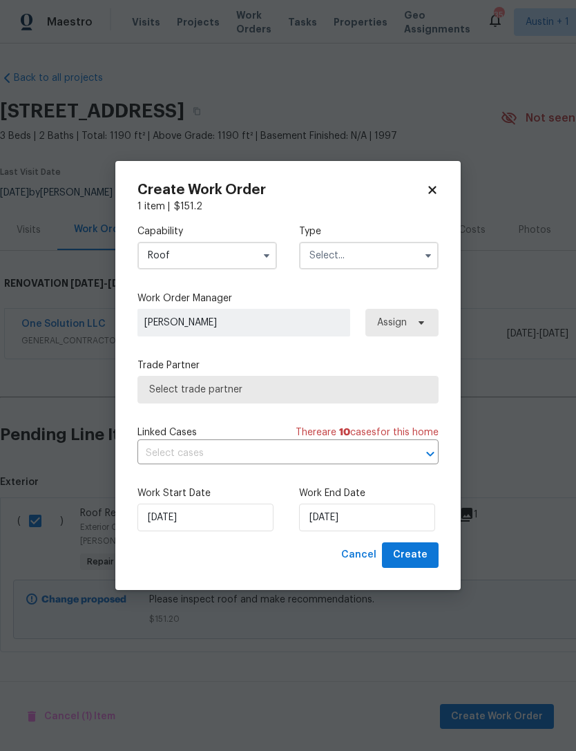
click at [391, 253] on input "text" at bounding box center [369, 256] width 140 height 28
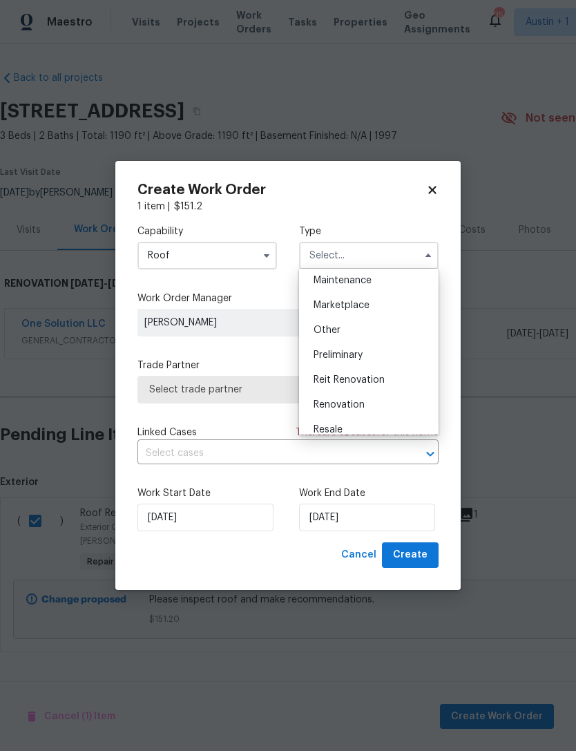
scroll to position [245, 0]
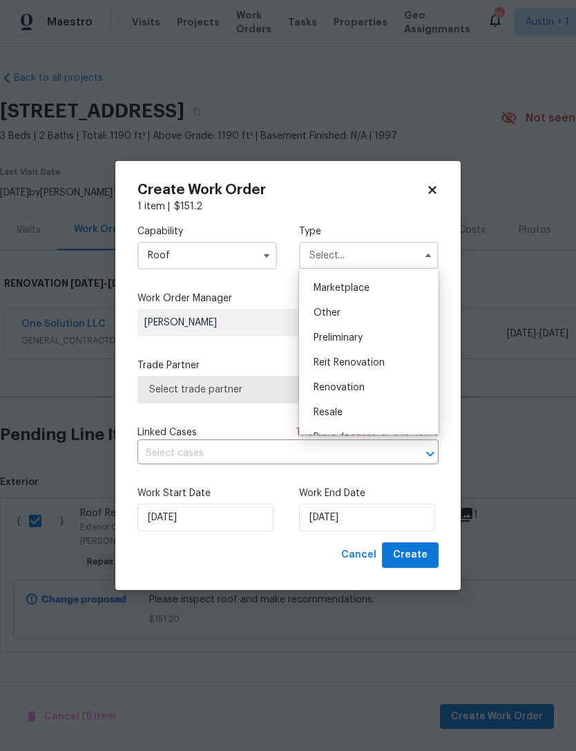
click at [394, 385] on div "Renovation" at bounding box center [369, 387] width 133 height 25
type input "Renovation"
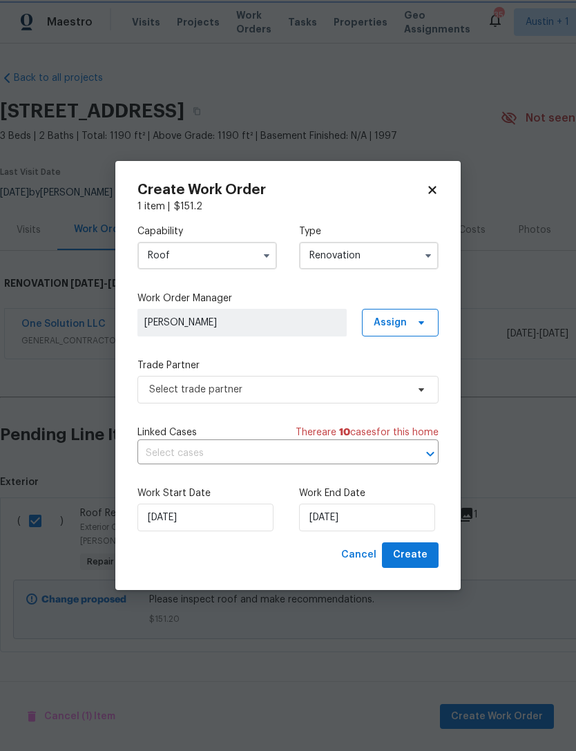
scroll to position [0, 0]
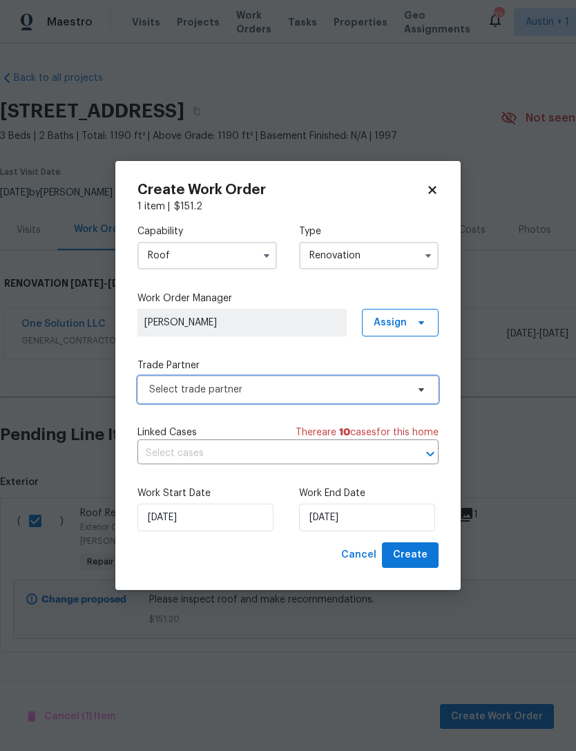
click at [387, 391] on span "Select trade partner" at bounding box center [278, 390] width 258 height 14
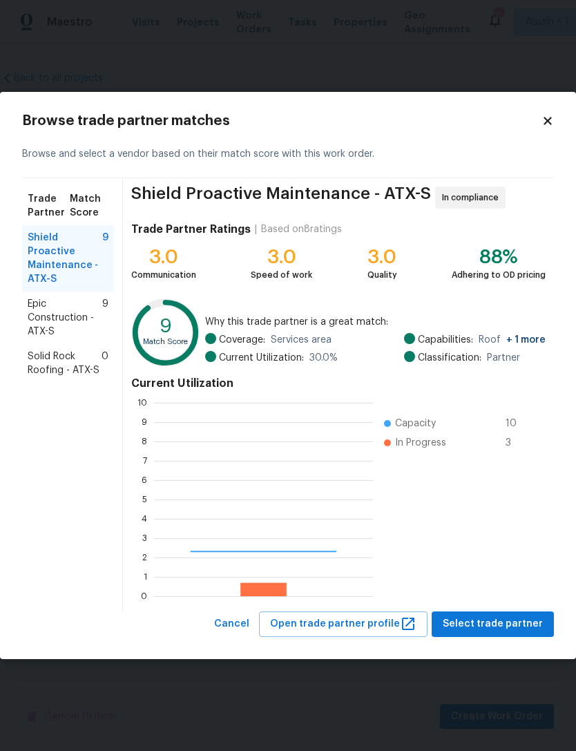
scroll to position [193, 219]
click at [49, 363] on span "Solid Rock Roofing - ATX-S" at bounding box center [65, 364] width 74 height 28
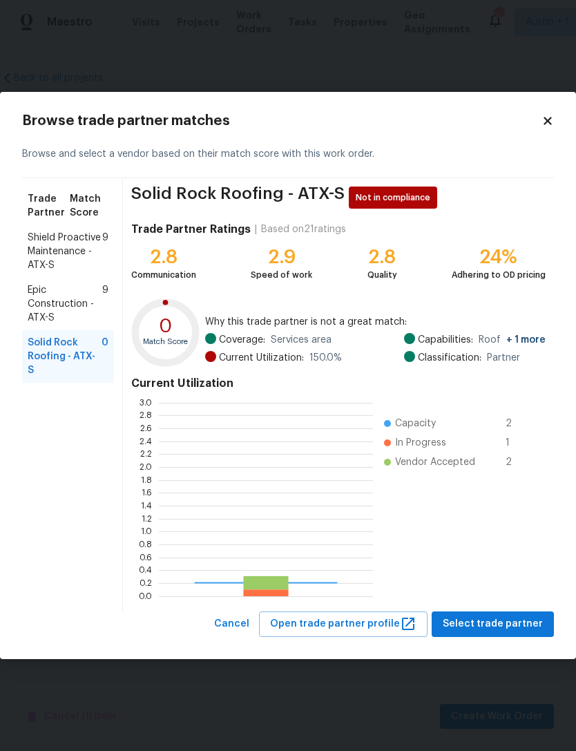
scroll to position [193, 214]
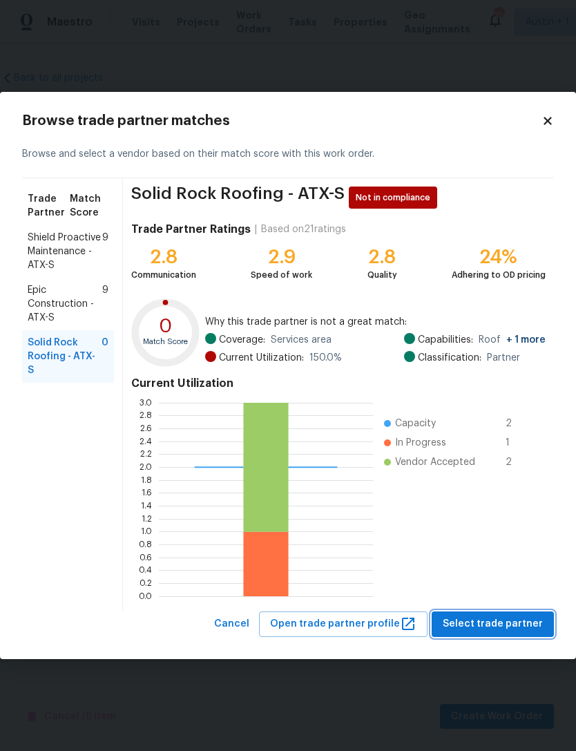
click at [532, 620] on span "Select trade partner" at bounding box center [493, 623] width 100 height 17
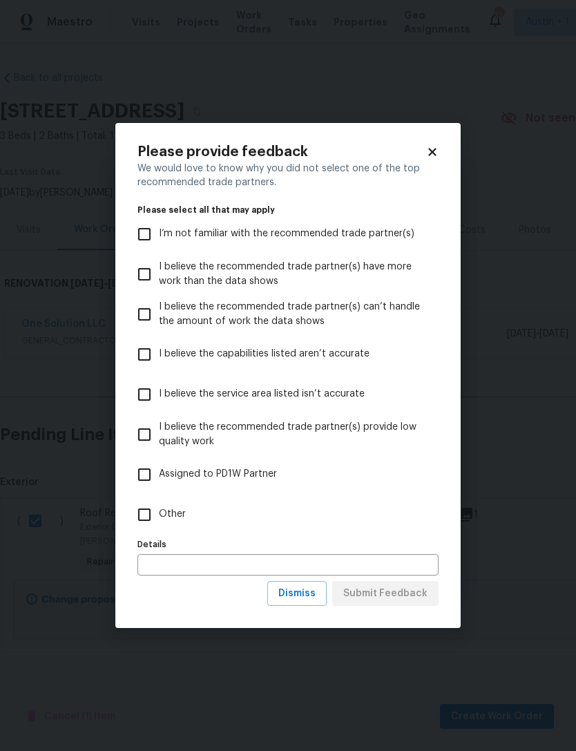
click at [142, 517] on input "Other" at bounding box center [144, 514] width 29 height 29
checkbox input "true"
click at [310, 597] on span "Dismiss" at bounding box center [296, 593] width 37 height 17
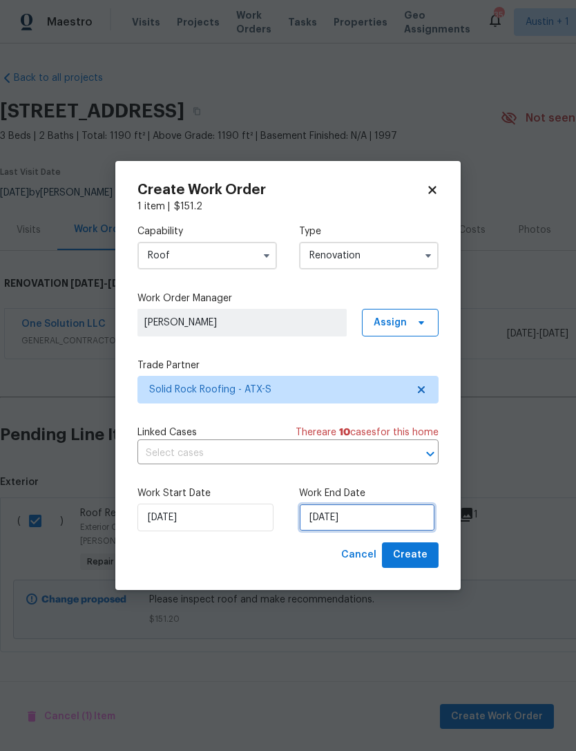
click at [407, 517] on input "[DATE]" at bounding box center [367, 518] width 136 height 28
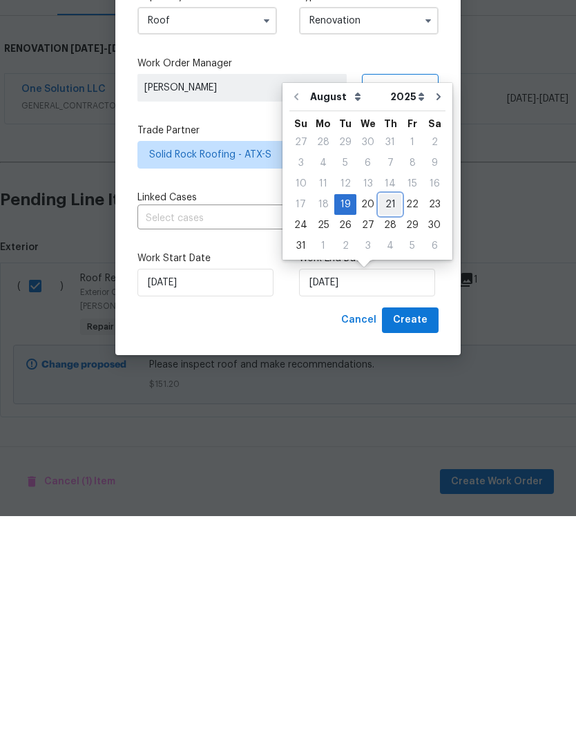
click at [392, 430] on div "21" at bounding box center [390, 439] width 22 height 19
type input "[DATE]"
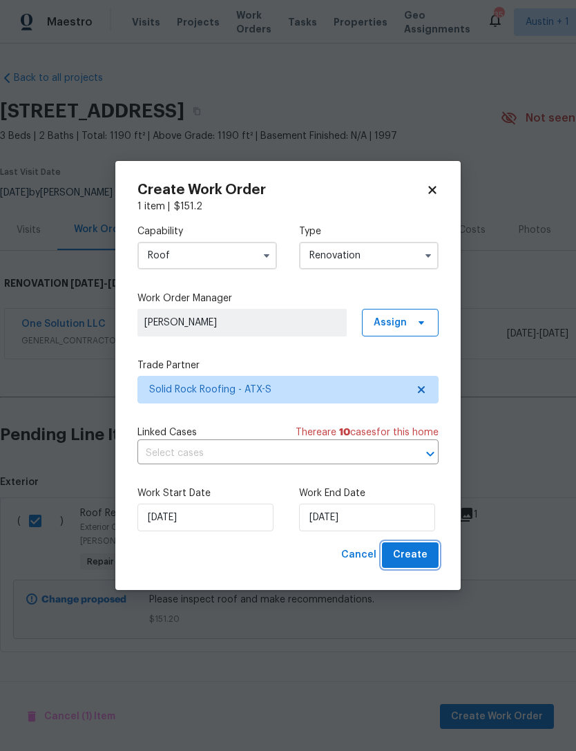
click at [430, 559] on button "Create" at bounding box center [410, 555] width 57 height 26
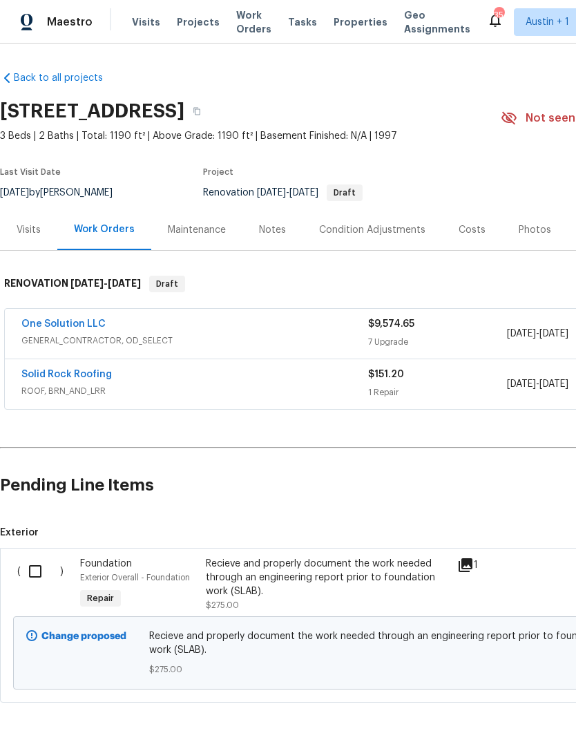
click at [38, 567] on input "checkbox" at bounding box center [40, 571] width 39 height 29
checkbox input "true"
click at [519, 706] on button "Create Work Order" at bounding box center [497, 717] width 114 height 26
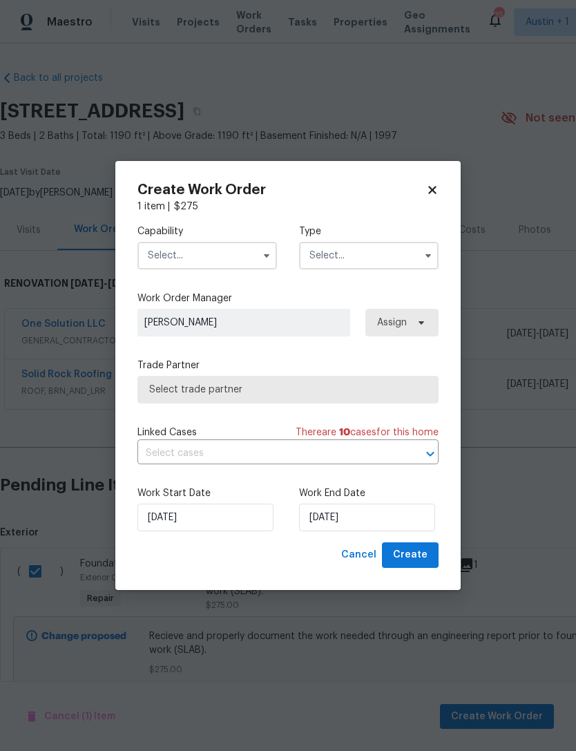
click at [173, 253] on input "text" at bounding box center [207, 256] width 140 height 28
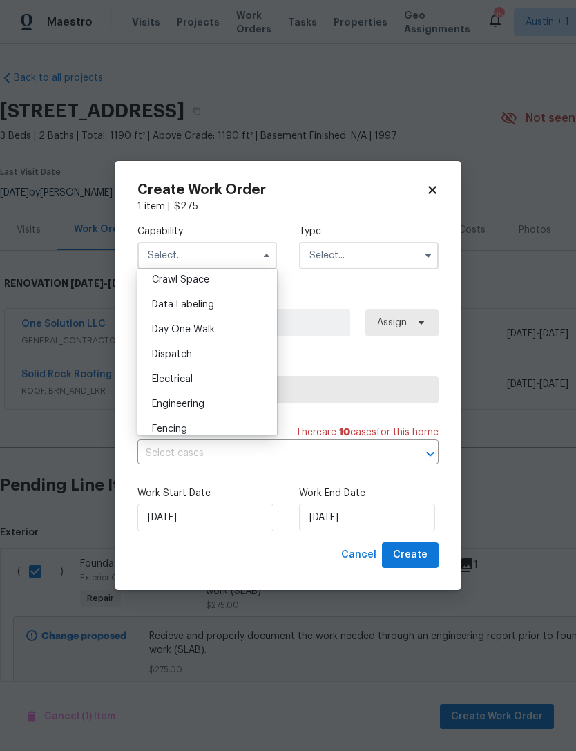
scroll to position [356, 0]
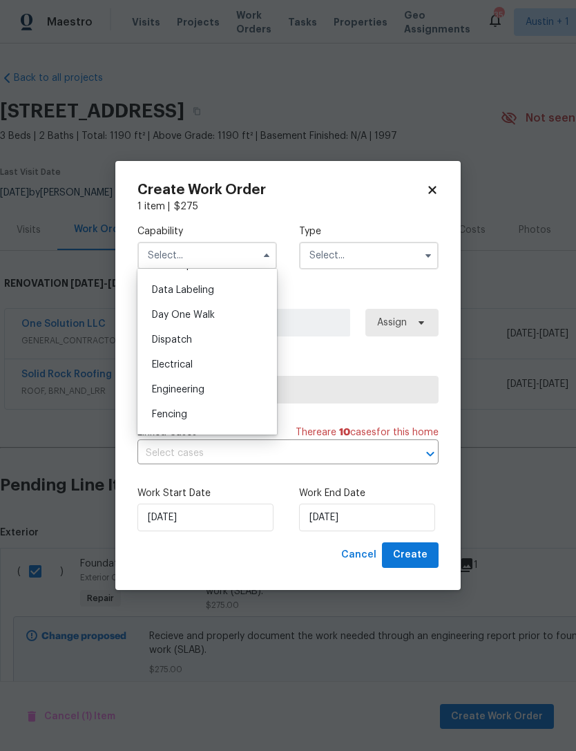
click at [171, 391] on span "Engineering" at bounding box center [178, 390] width 52 height 10
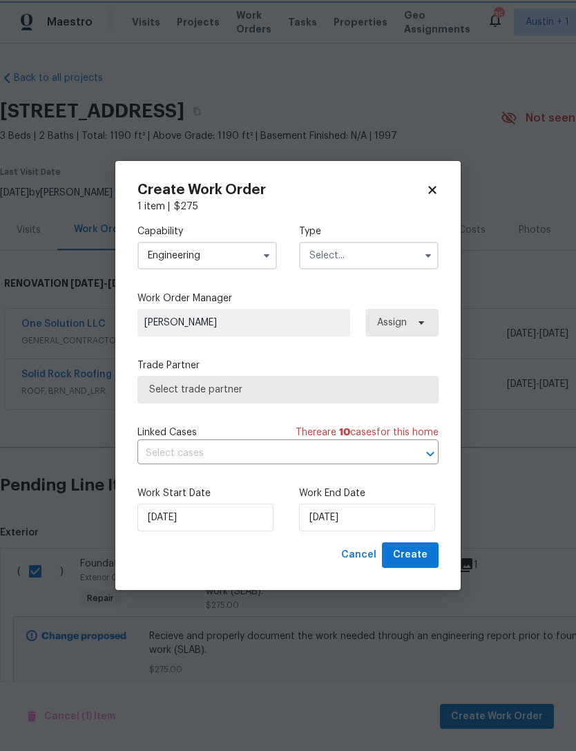
type input "Engineering"
click at [391, 258] on input "text" at bounding box center [369, 256] width 140 height 28
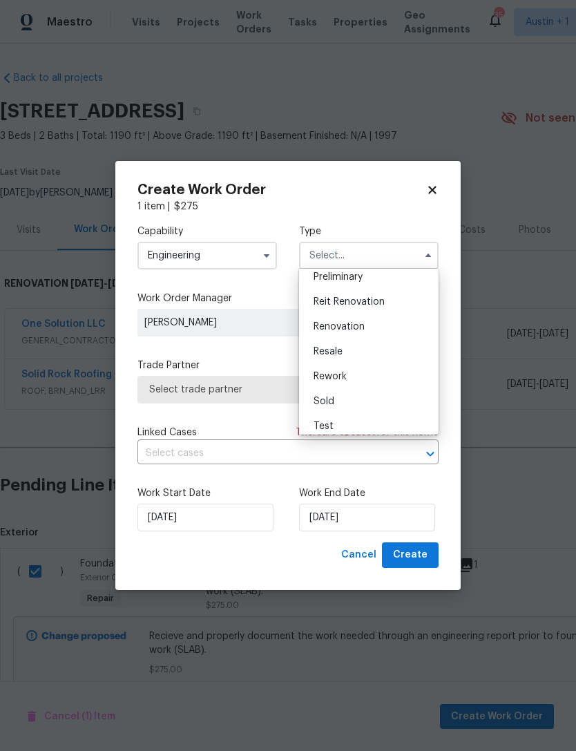
scroll to position [289, 0]
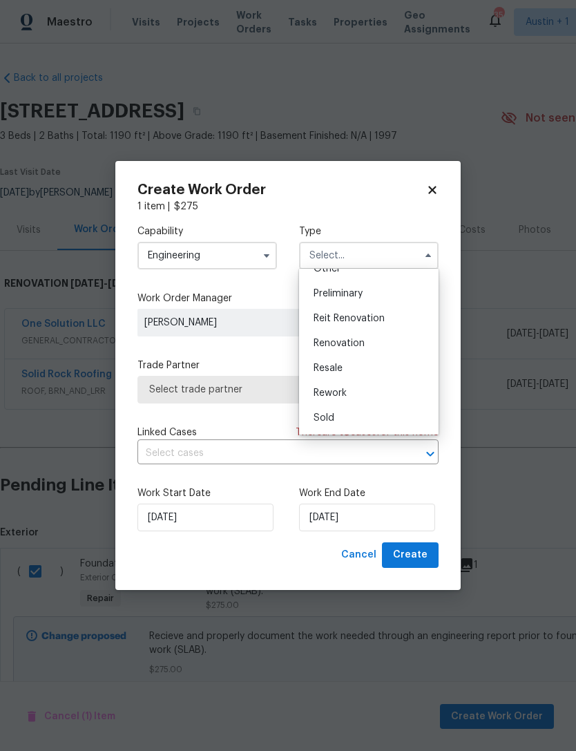
click at [387, 345] on div "Renovation" at bounding box center [369, 343] width 133 height 25
type input "Renovation"
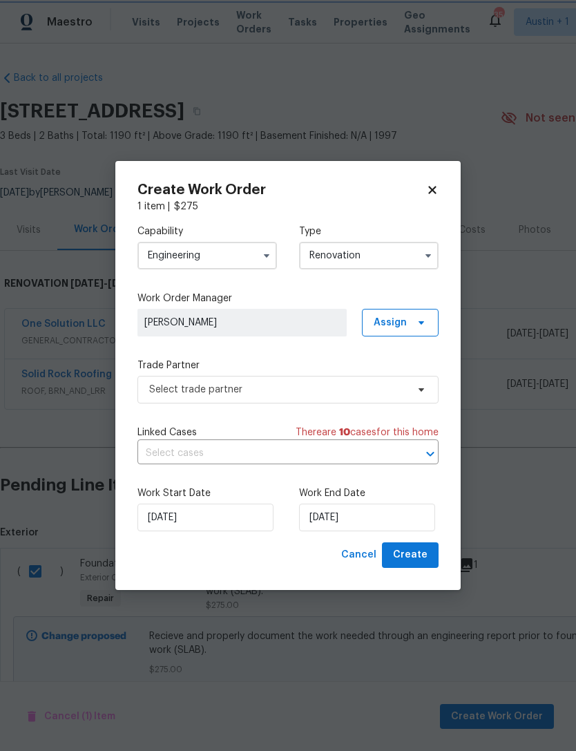
scroll to position [0, 0]
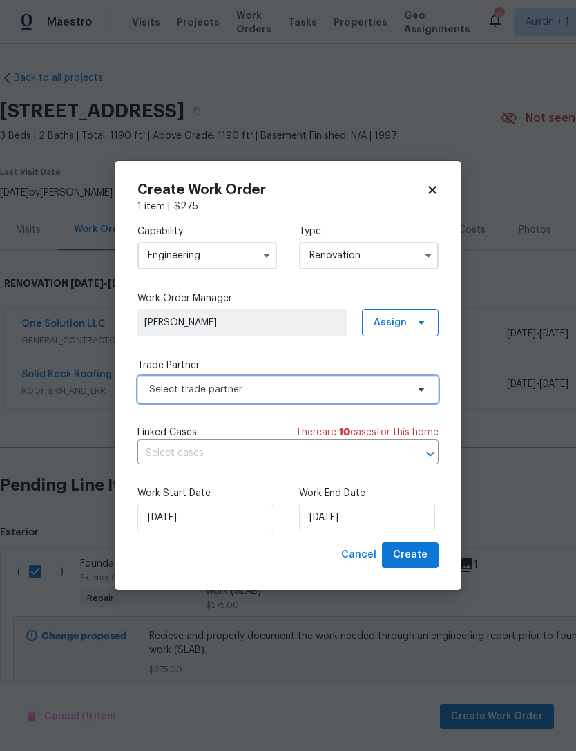
click at [390, 387] on span "Select trade partner" at bounding box center [278, 390] width 258 height 14
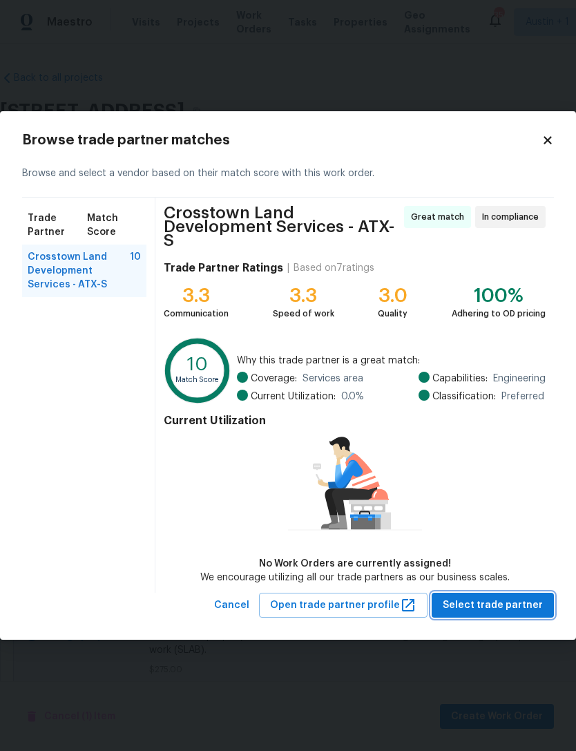
click at [512, 600] on span "Select trade partner" at bounding box center [493, 605] width 100 height 17
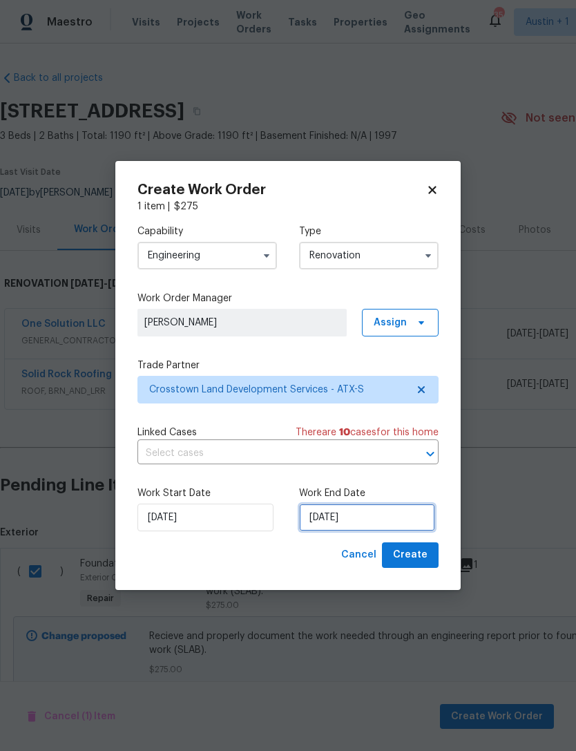
click at [400, 519] on input "[DATE]" at bounding box center [367, 518] width 136 height 28
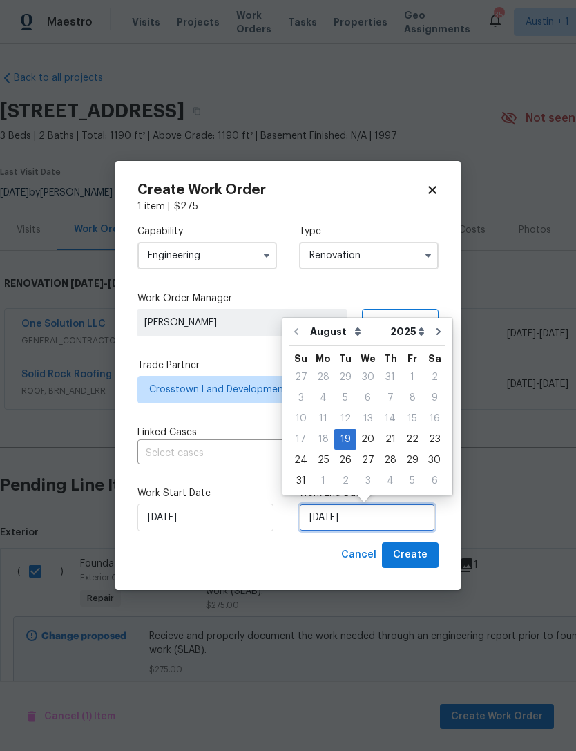
scroll to position [26, 0]
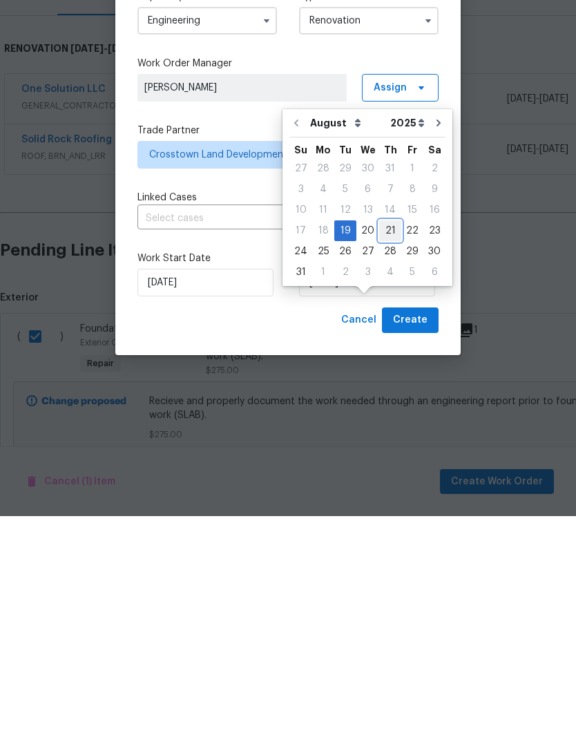
click at [393, 456] on div "21" at bounding box center [390, 465] width 22 height 19
type input "[DATE]"
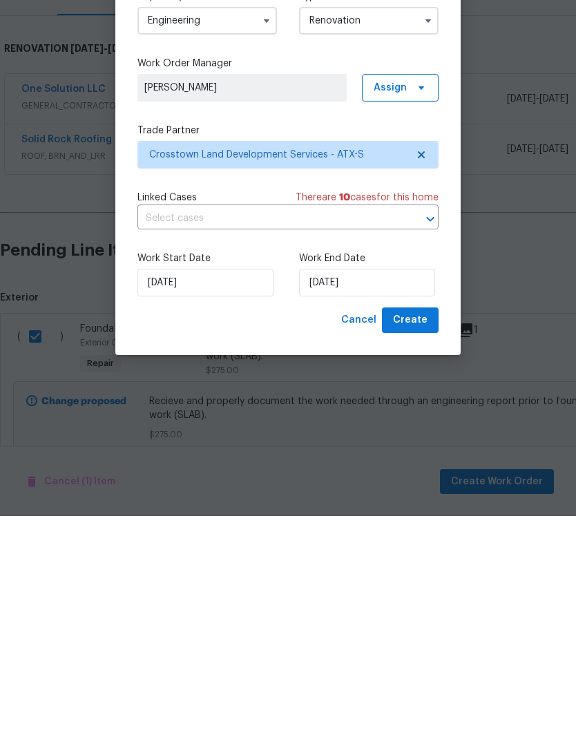
scroll to position [44, 0]
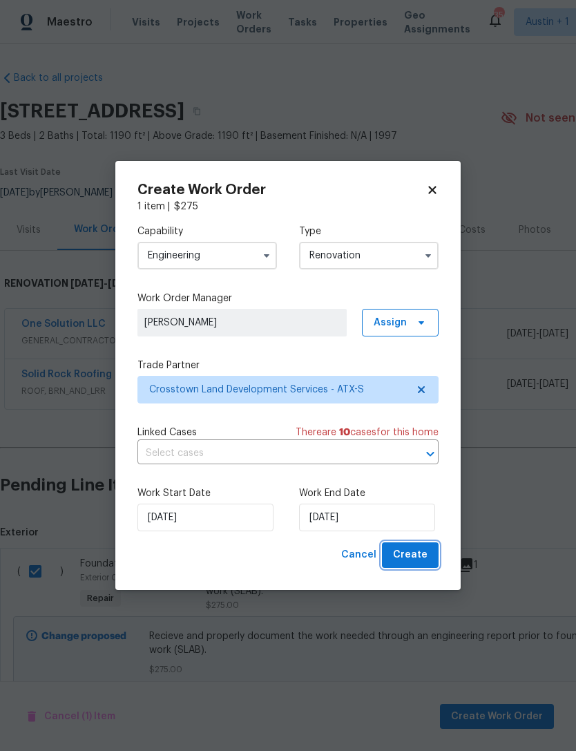
click at [419, 549] on span "Create" at bounding box center [410, 554] width 35 height 17
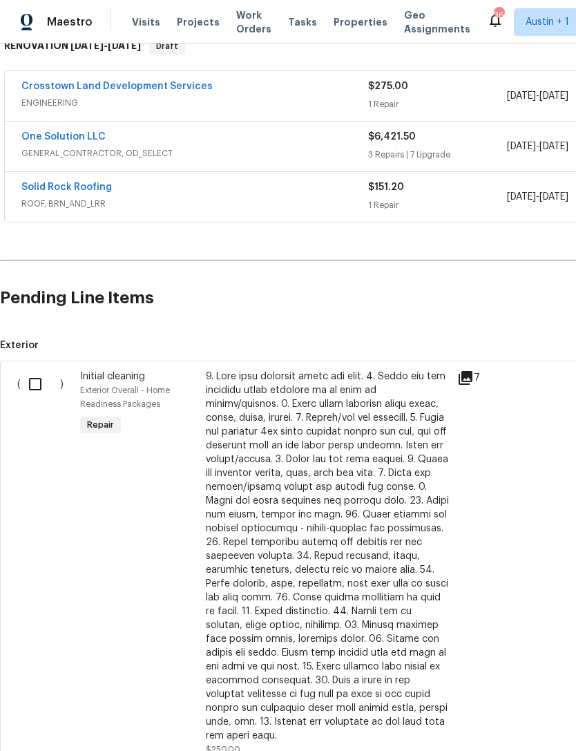
scroll to position [238, 0]
click at [35, 387] on input "checkbox" at bounding box center [40, 384] width 39 height 29
checkbox input "true"
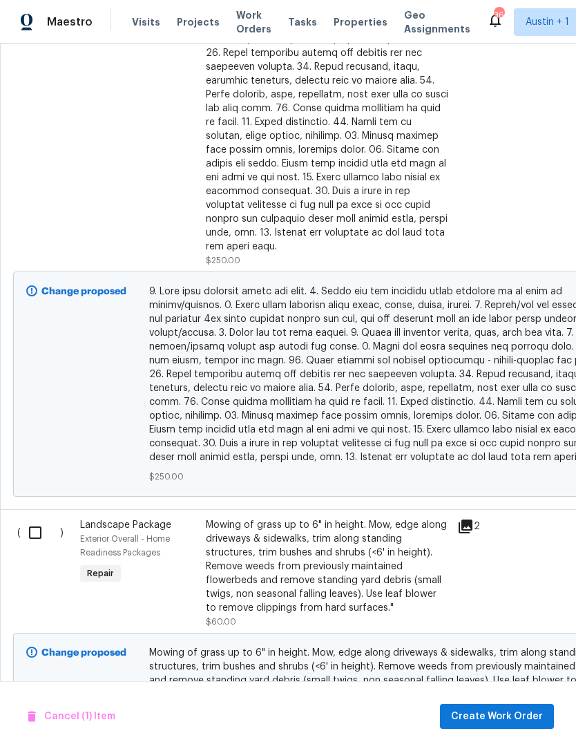
scroll to position [733, 0]
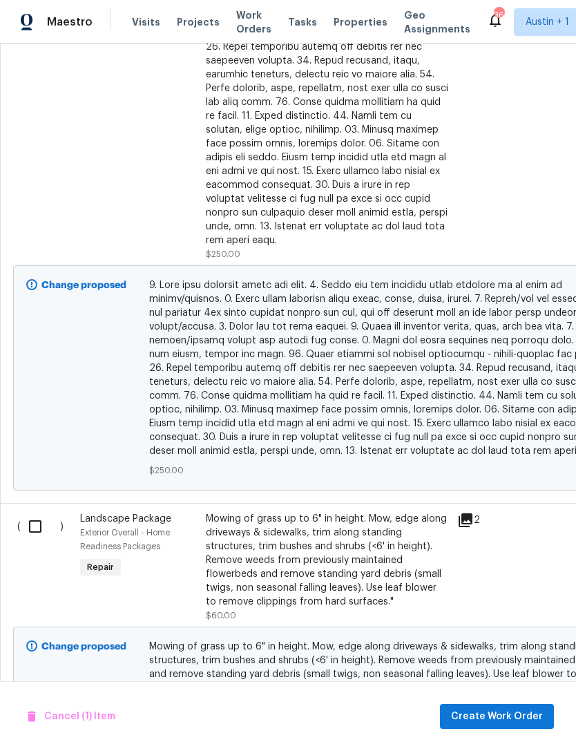
click at [39, 524] on input "checkbox" at bounding box center [40, 526] width 39 height 29
checkbox input "true"
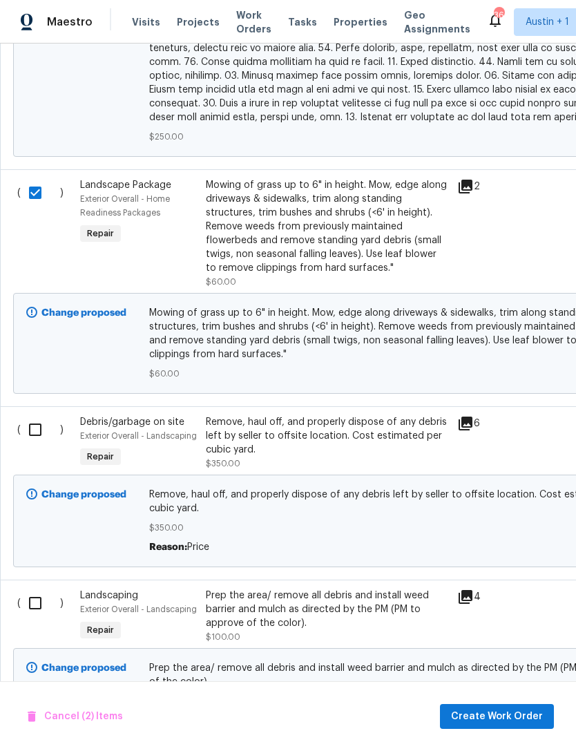
scroll to position [1068, 0]
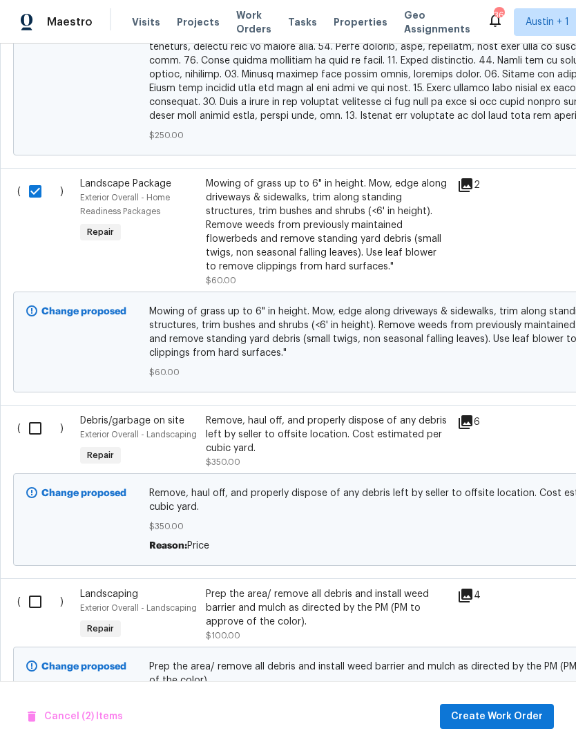
click at [35, 421] on input "checkbox" at bounding box center [40, 428] width 39 height 29
checkbox input "true"
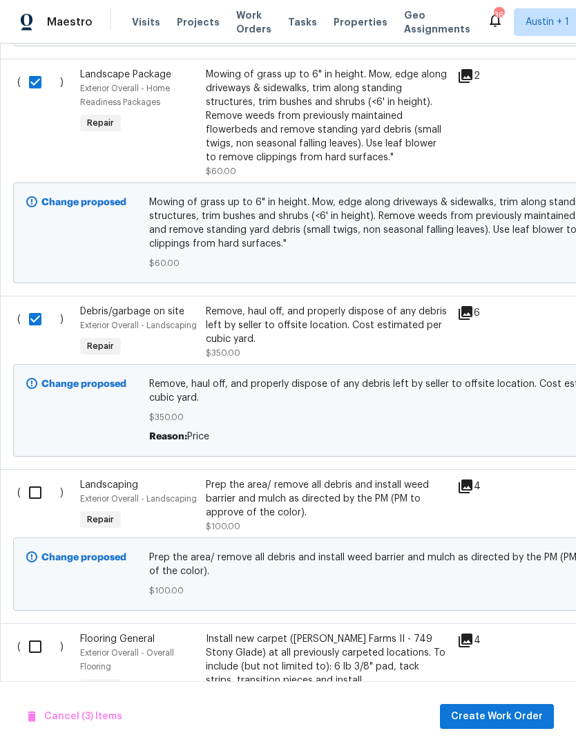
scroll to position [1229, 0]
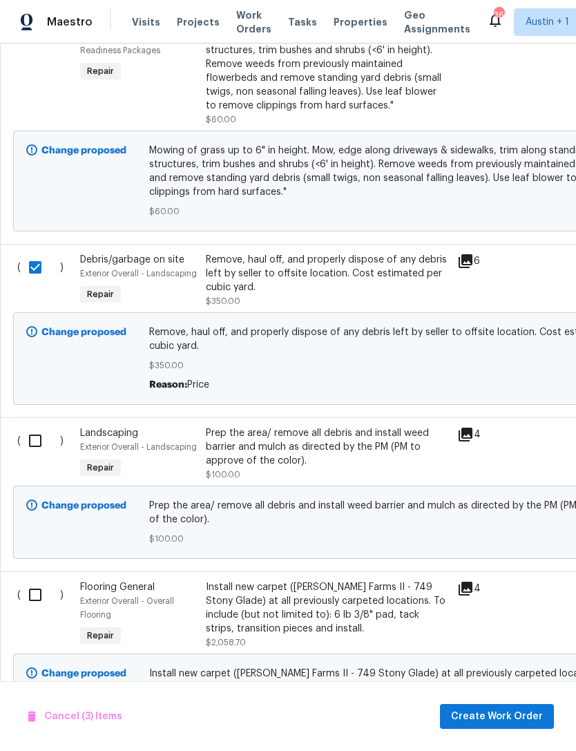
click at [32, 426] on input "checkbox" at bounding box center [40, 440] width 39 height 29
checkbox input "true"
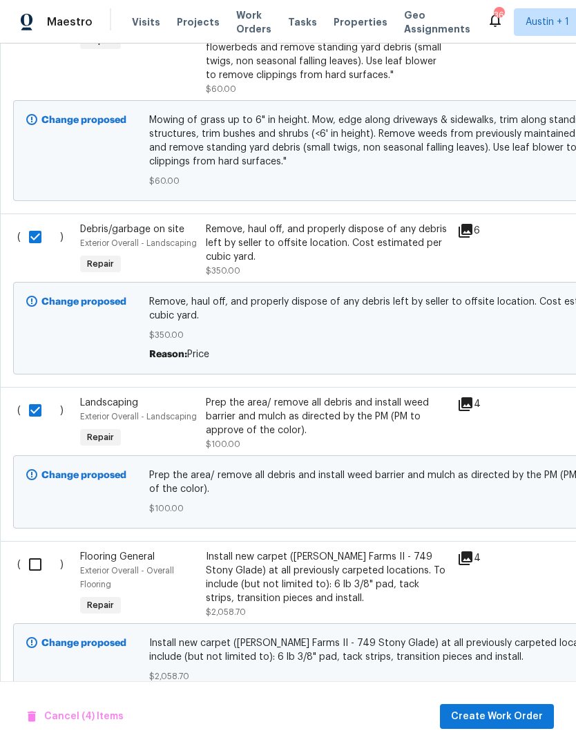
scroll to position [1258, 0]
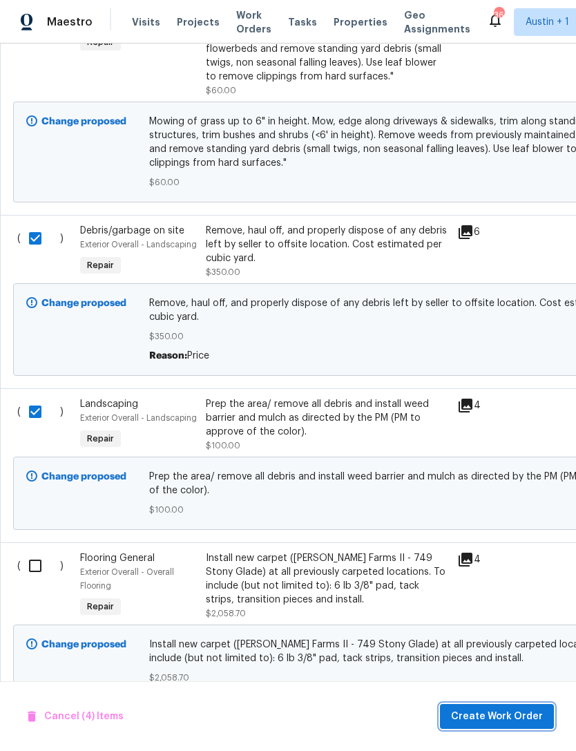
click at [519, 719] on span "Create Work Order" at bounding box center [497, 716] width 92 height 17
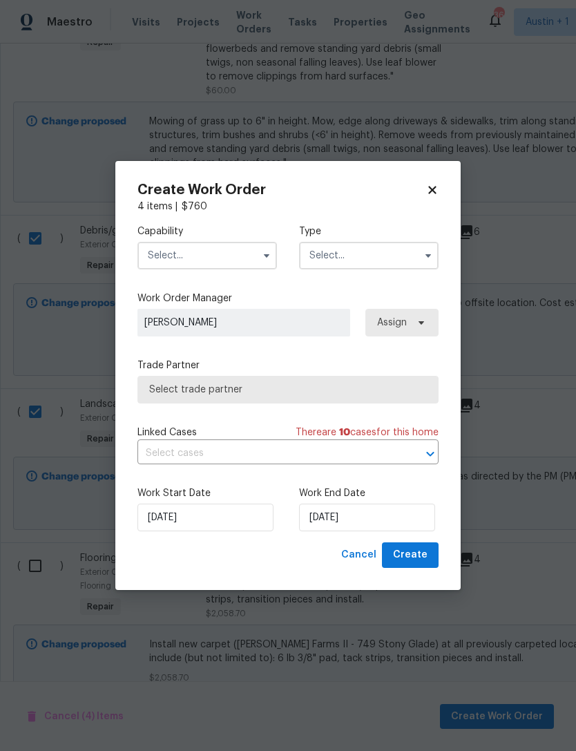
click at [160, 253] on input "text" at bounding box center [207, 256] width 140 height 28
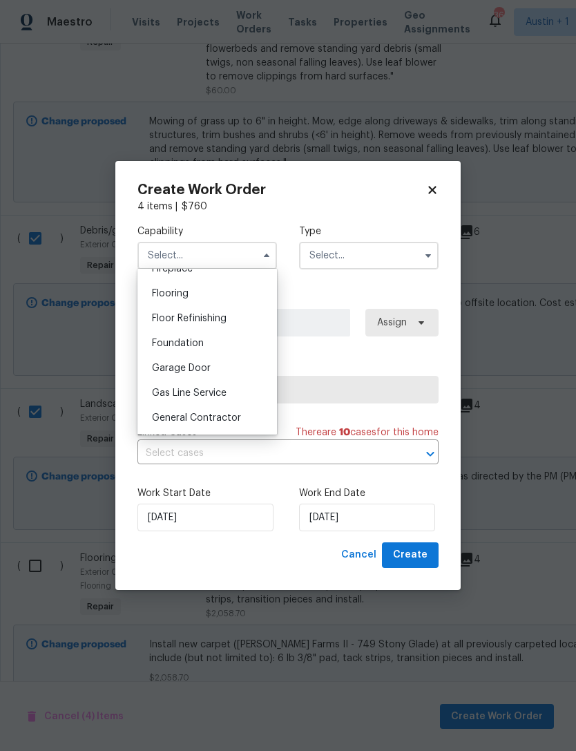
scroll to position [619, 0]
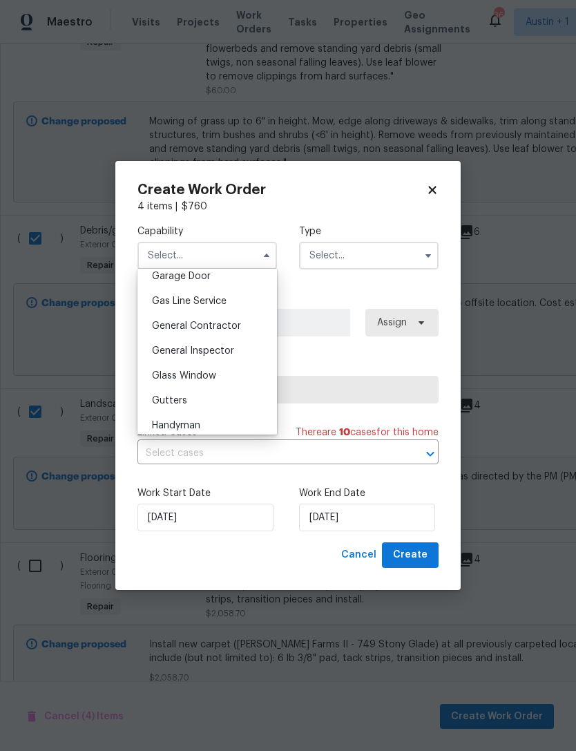
click at [160, 334] on div "General Contractor" at bounding box center [207, 326] width 133 height 25
type input "General Contractor"
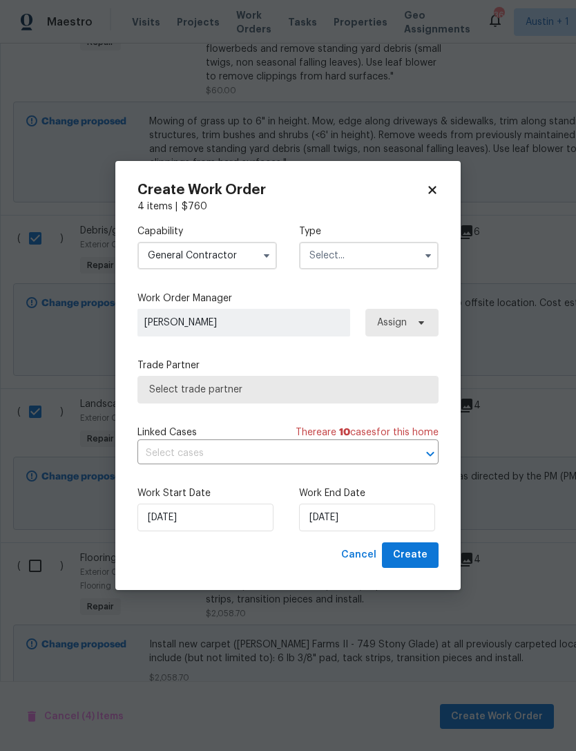
click at [405, 260] on input "text" at bounding box center [369, 256] width 140 height 28
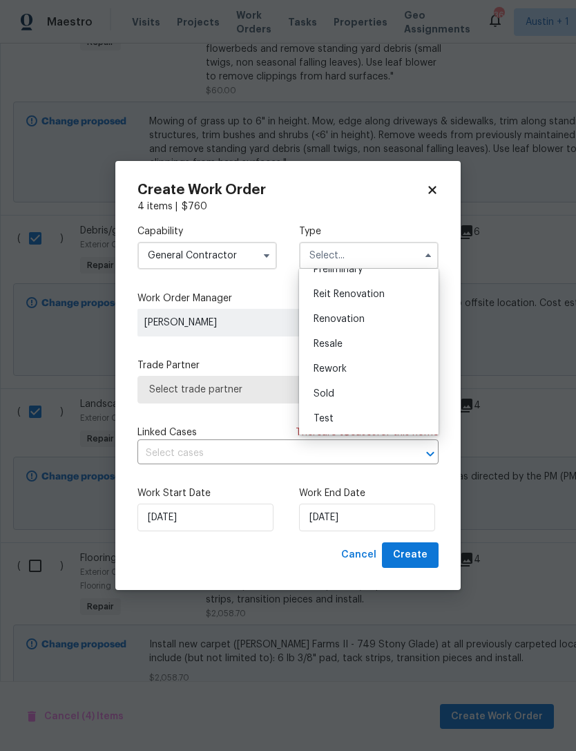
scroll to position [314, 0]
click at [400, 320] on div "Renovation" at bounding box center [369, 319] width 133 height 25
type input "Renovation"
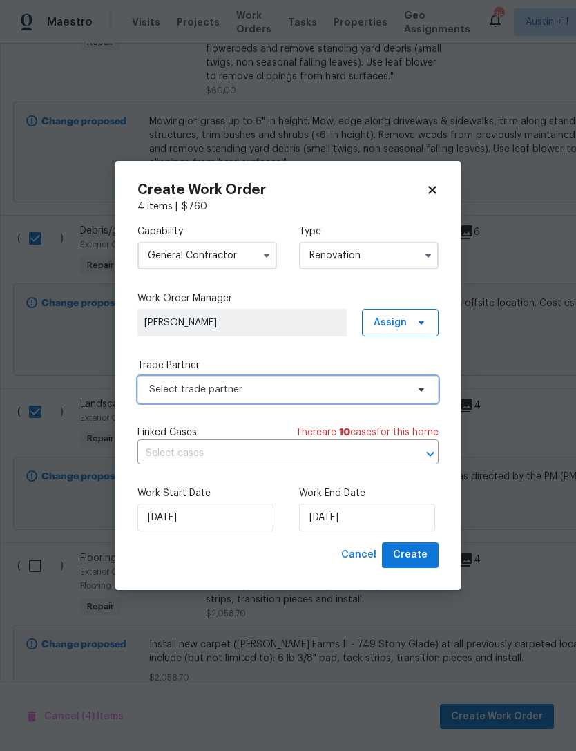
click at [399, 390] on span "Select trade partner" at bounding box center [278, 390] width 258 height 14
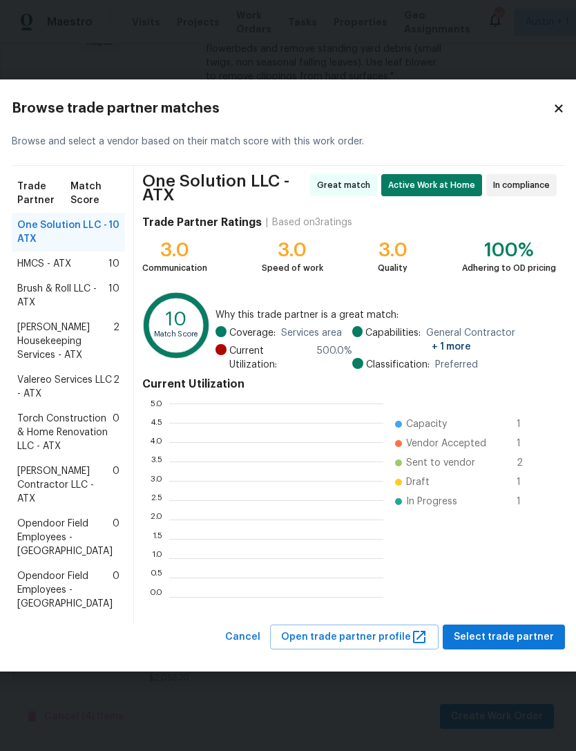
scroll to position [1, 1]
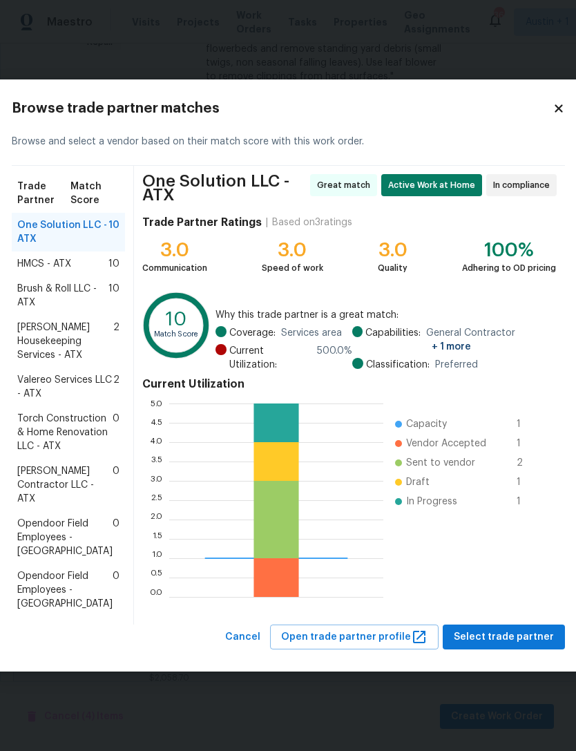
click at [47, 329] on span "Arelis Housekeeping Services - ATX" at bounding box center [65, 340] width 96 height 41
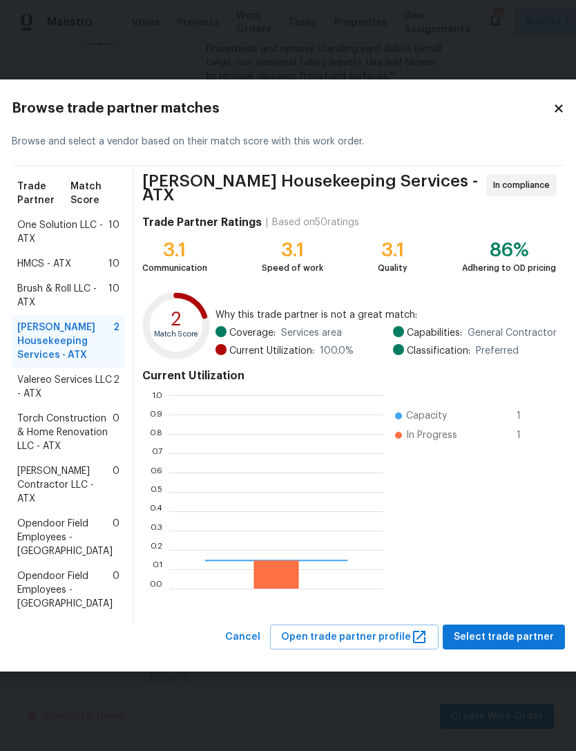
scroll to position [193, 214]
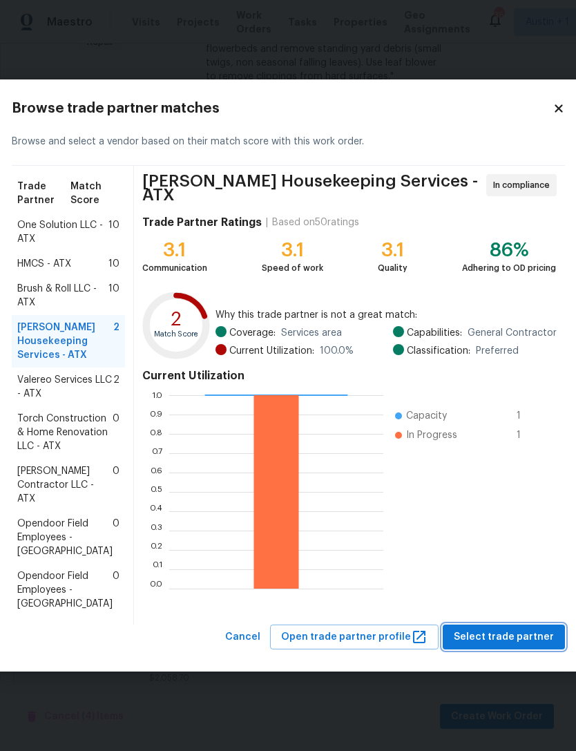
click at [519, 646] on span "Select trade partner" at bounding box center [504, 637] width 100 height 17
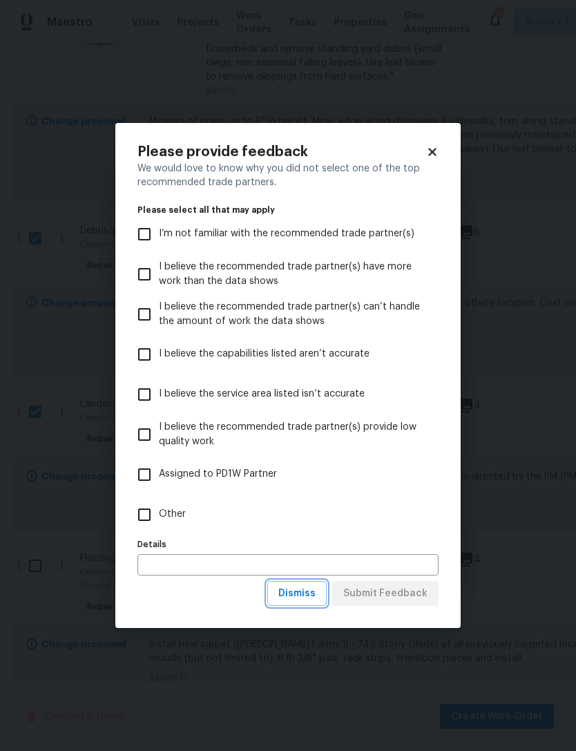
click at [316, 595] on span "Dismiss" at bounding box center [296, 593] width 37 height 17
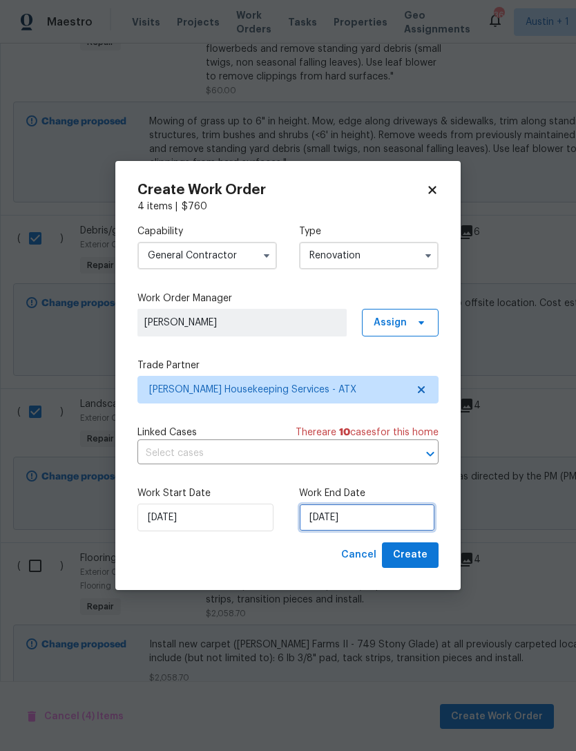
click at [399, 520] on input "8/19/2025" at bounding box center [367, 518] width 136 height 28
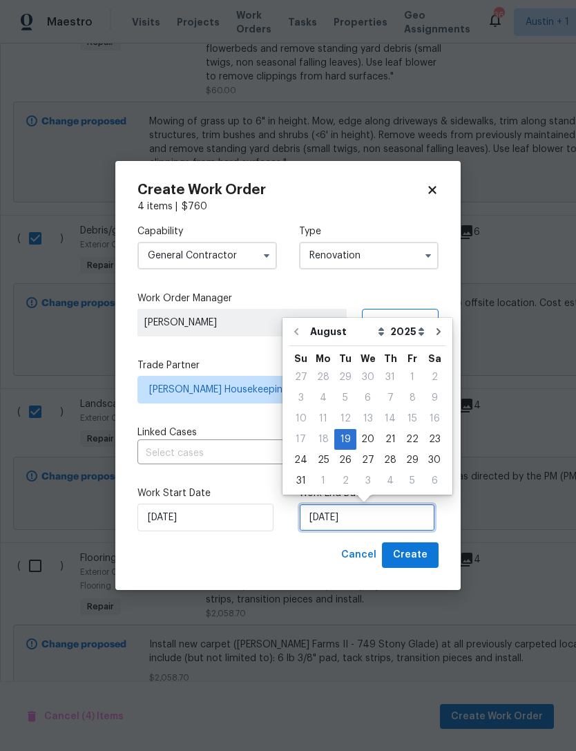
scroll to position [26, 0]
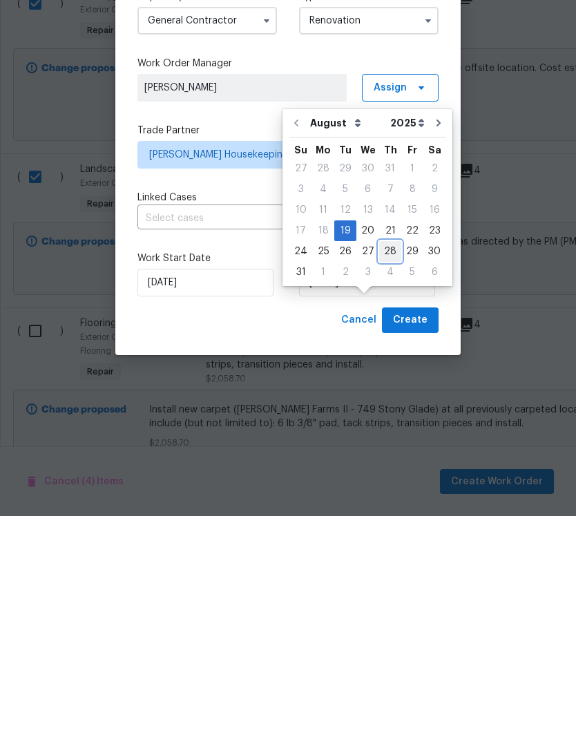
click at [390, 477] on div "28" at bounding box center [390, 486] width 22 height 19
type input "8/28/2025"
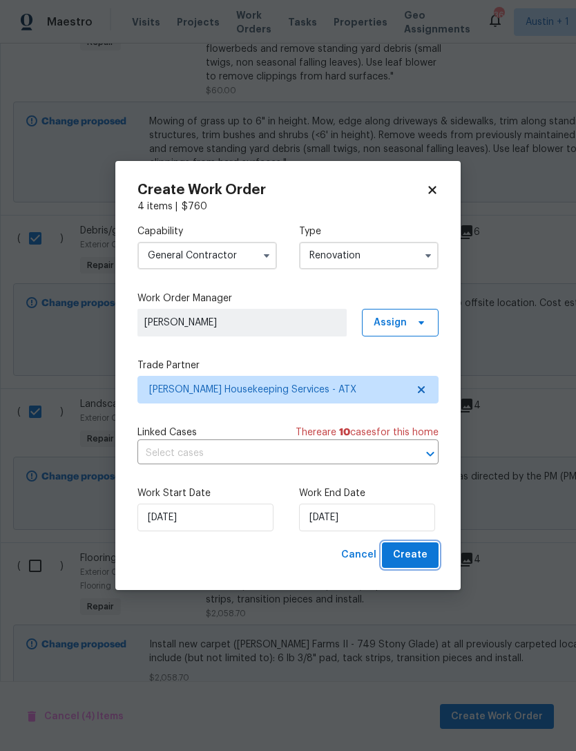
click at [424, 557] on span "Create" at bounding box center [410, 554] width 35 height 17
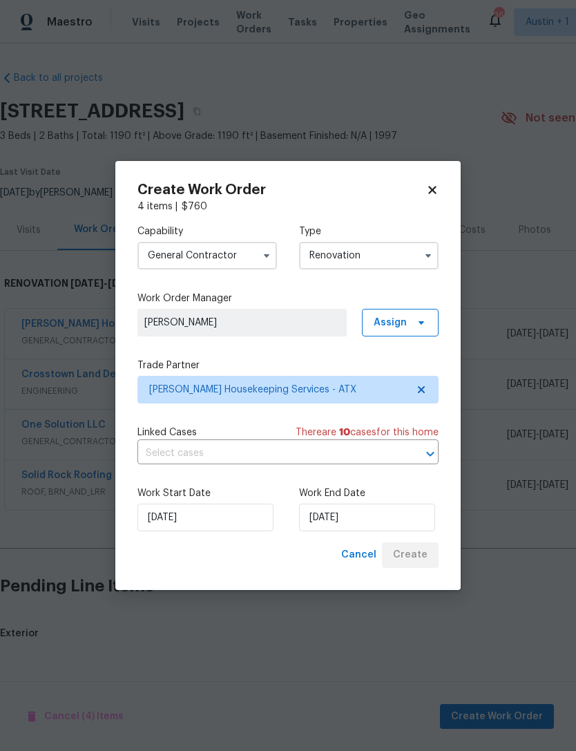
scroll to position [0, 0]
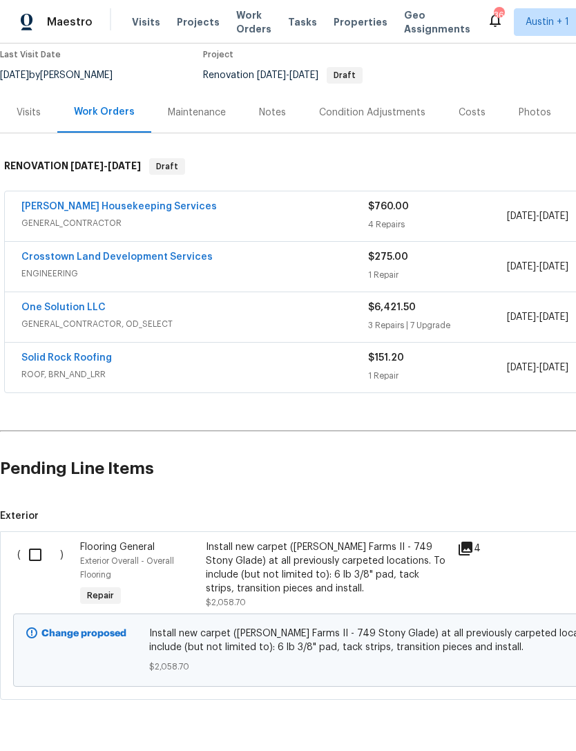
scroll to position [117, 0]
click at [37, 558] on input "checkbox" at bounding box center [40, 555] width 39 height 29
checkbox input "true"
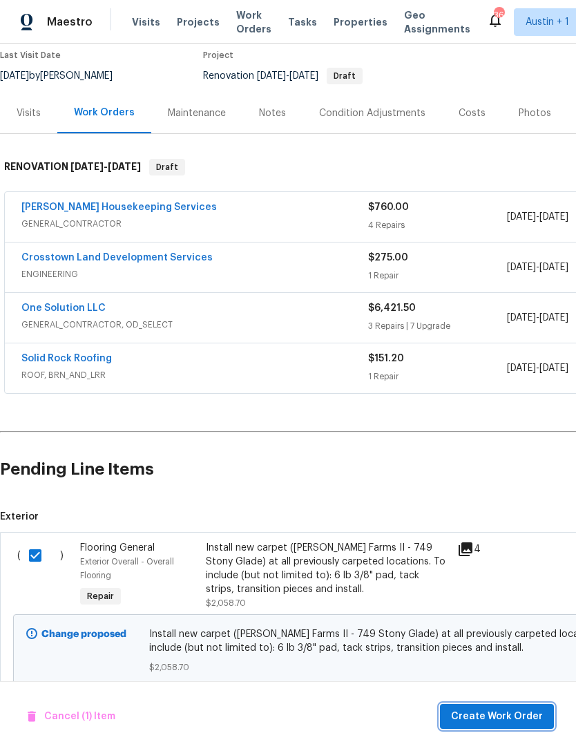
click at [508, 714] on span "Create Work Order" at bounding box center [497, 716] width 92 height 17
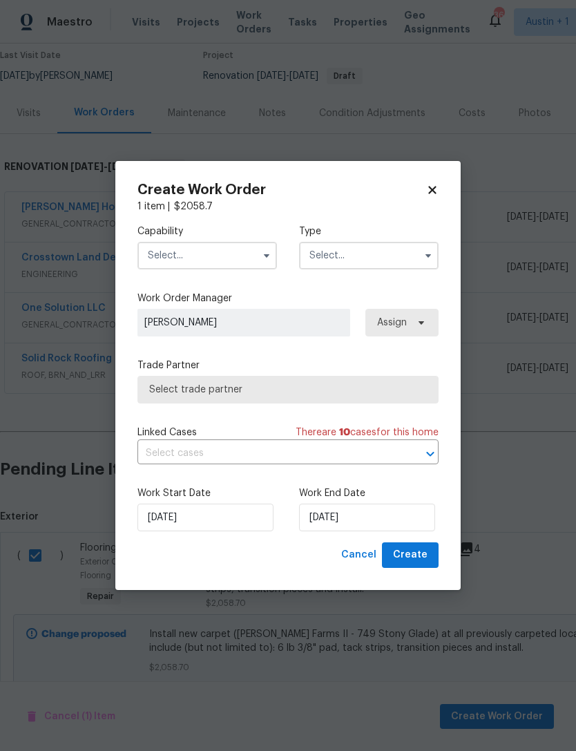
click at [169, 260] on input "text" at bounding box center [207, 256] width 140 height 28
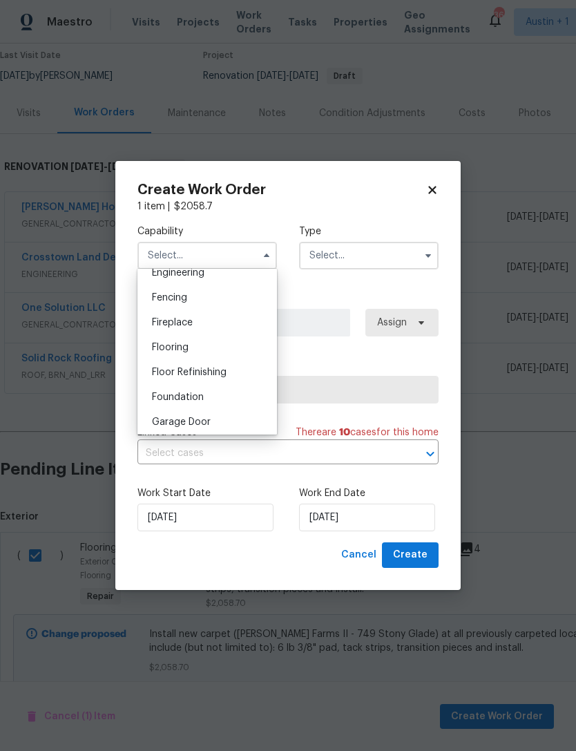
scroll to position [477, 0]
click at [163, 348] on div "Flooring" at bounding box center [207, 343] width 133 height 25
type input "Flooring"
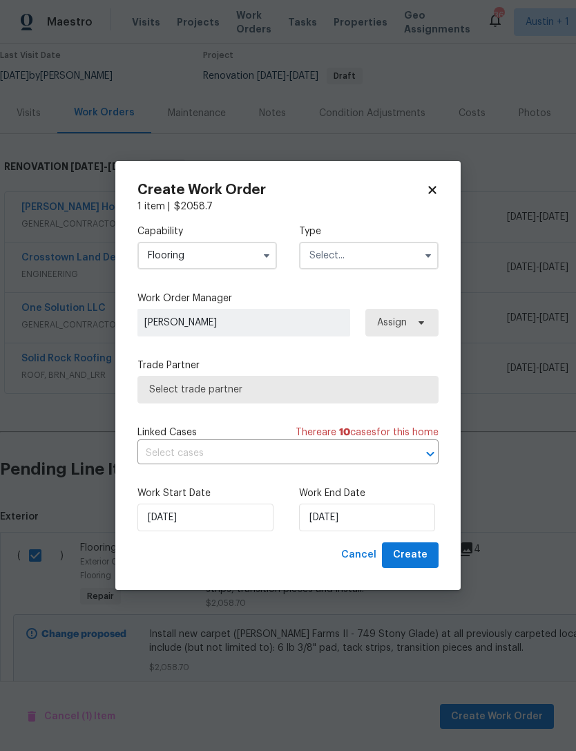
click at [417, 263] on input "text" at bounding box center [369, 256] width 140 height 28
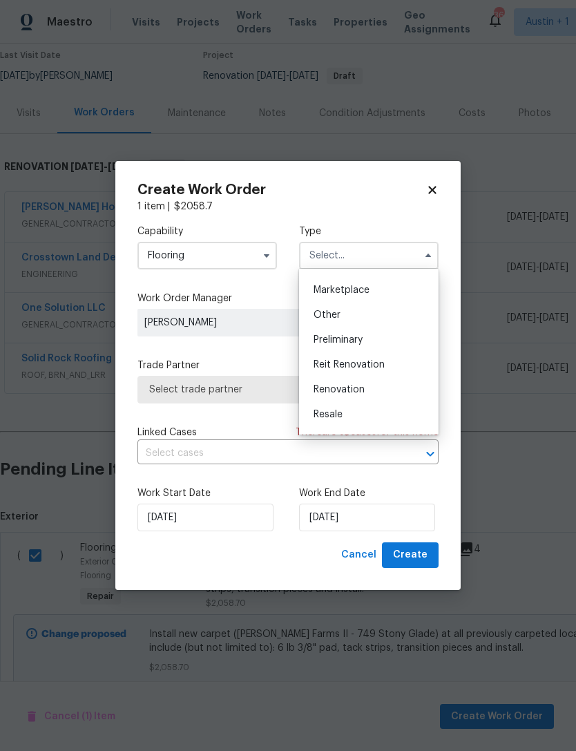
scroll to position [244, 0]
click at [414, 396] on div "Renovation" at bounding box center [369, 388] width 133 height 25
type input "Renovation"
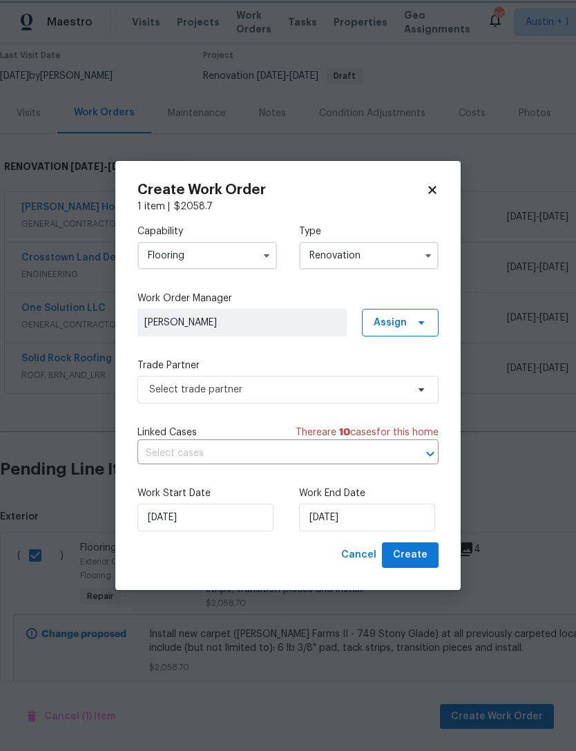
scroll to position [0, 0]
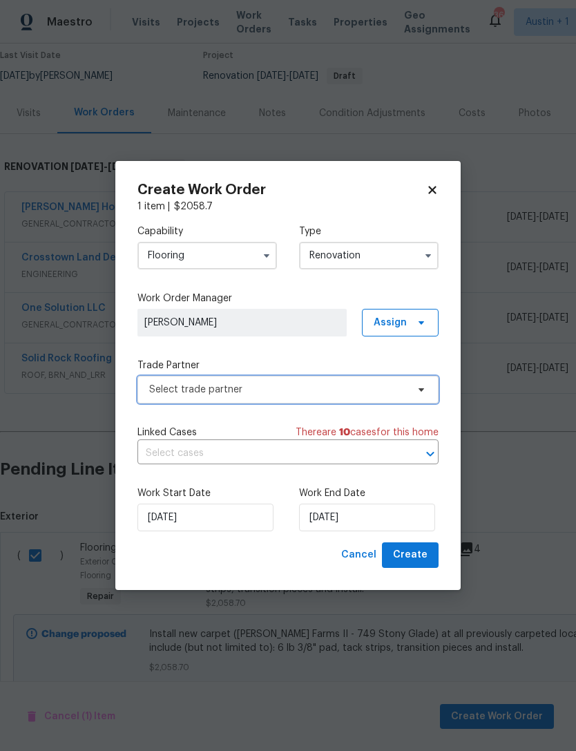
click at [396, 402] on span "Select trade partner" at bounding box center [287, 390] width 301 height 28
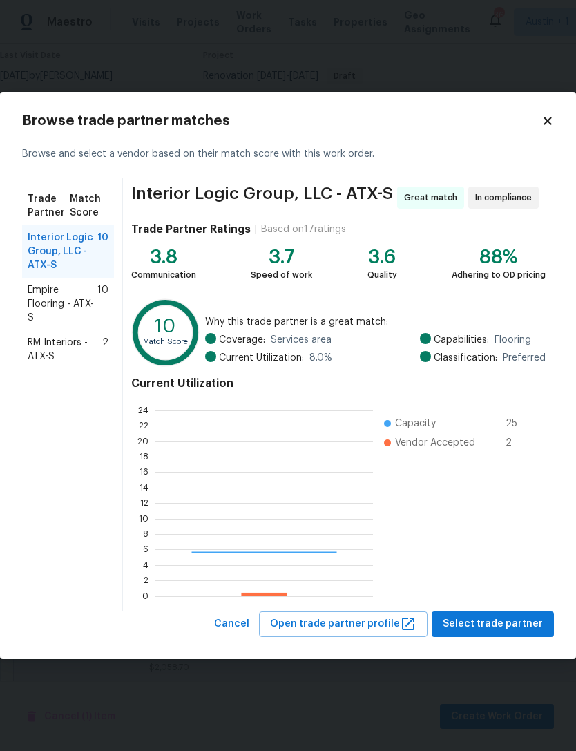
scroll to position [193, 218]
click at [49, 350] on span "RM Interiors - ATX-S" at bounding box center [65, 350] width 75 height 28
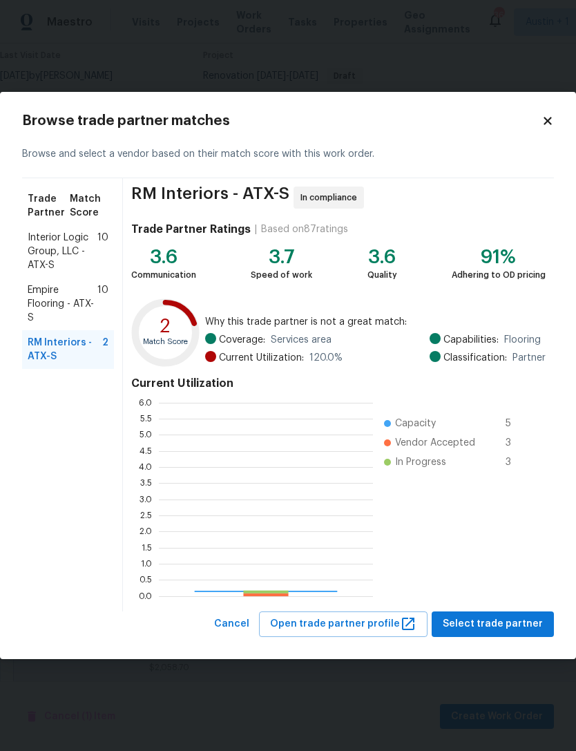
scroll to position [193, 214]
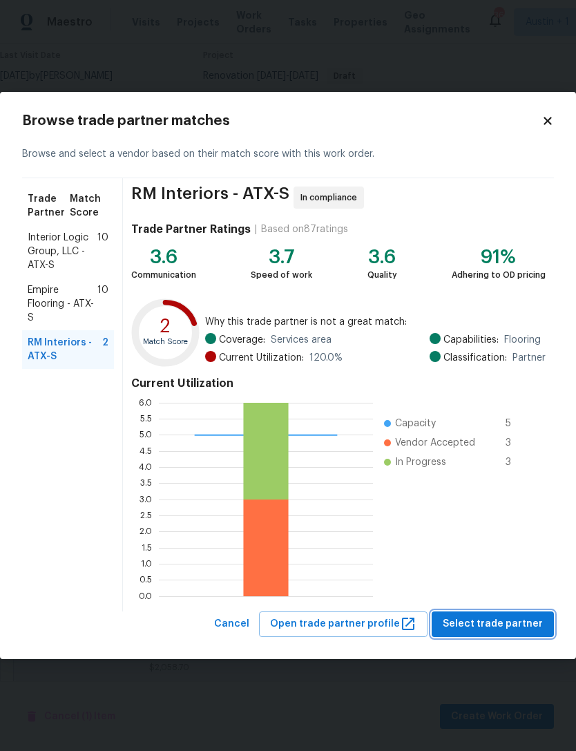
click at [517, 624] on span "Select trade partner" at bounding box center [493, 623] width 100 height 17
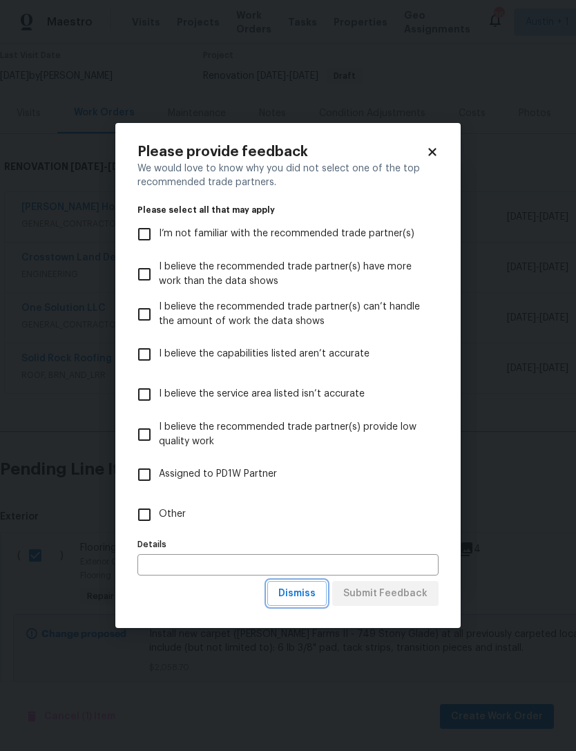
click at [309, 600] on span "Dismiss" at bounding box center [296, 593] width 37 height 17
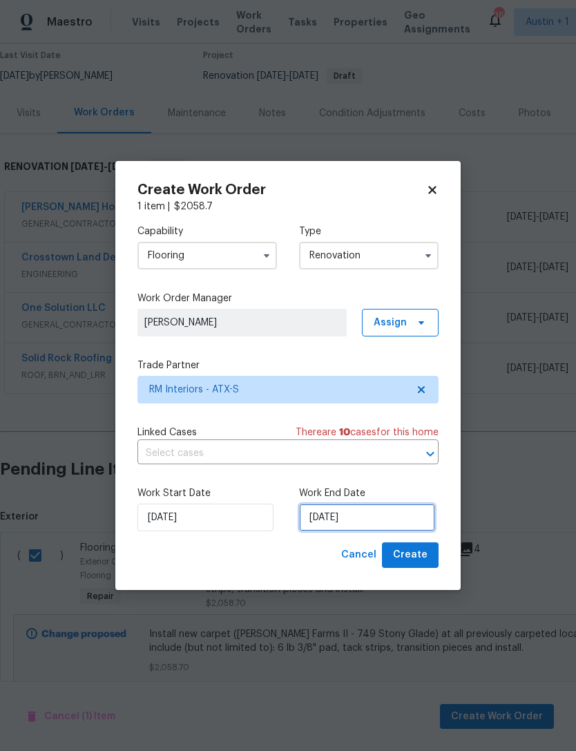
click at [399, 521] on input "[DATE]" at bounding box center [367, 518] width 136 height 28
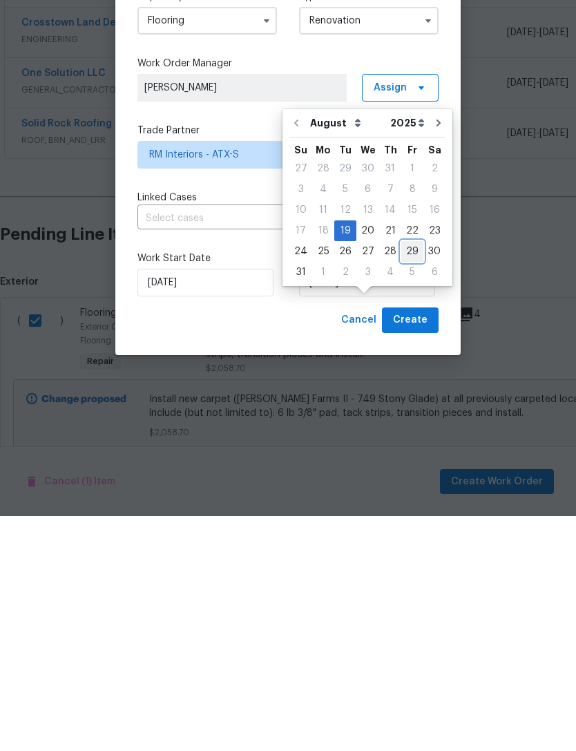
click at [412, 477] on div "29" at bounding box center [412, 486] width 22 height 19
type input "[DATE]"
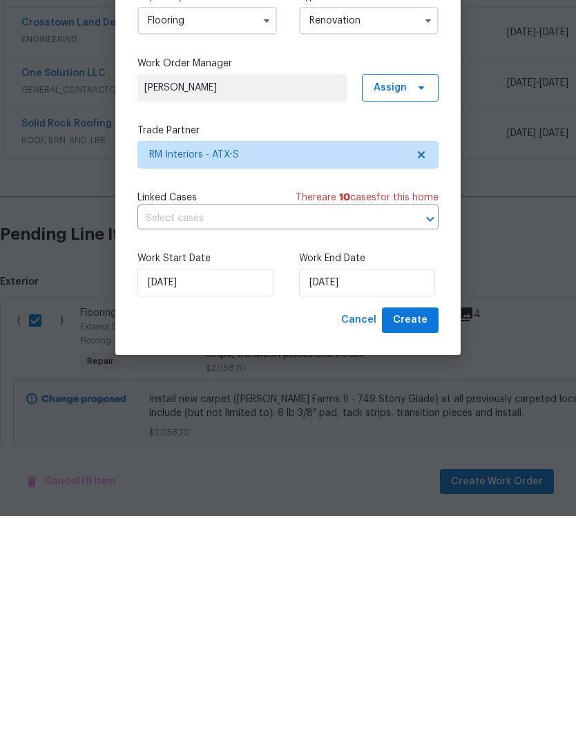
scroll to position [44, 0]
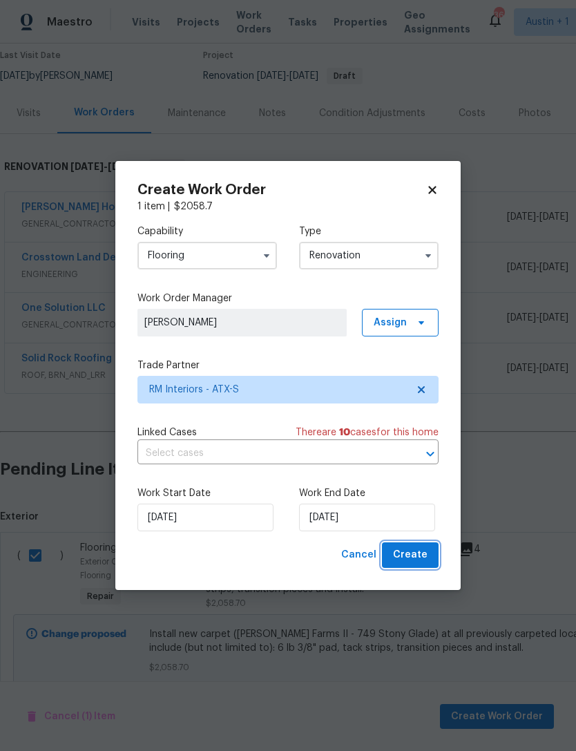
click at [433, 557] on button "Create" at bounding box center [410, 555] width 57 height 26
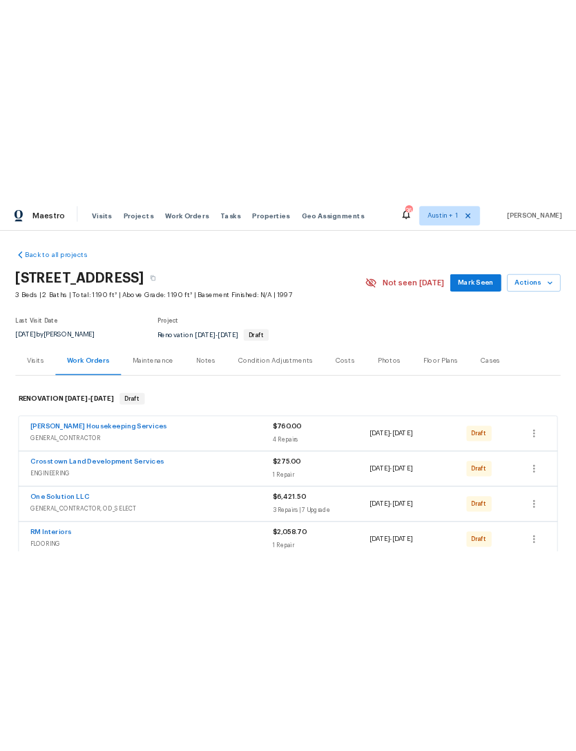
scroll to position [25, 0]
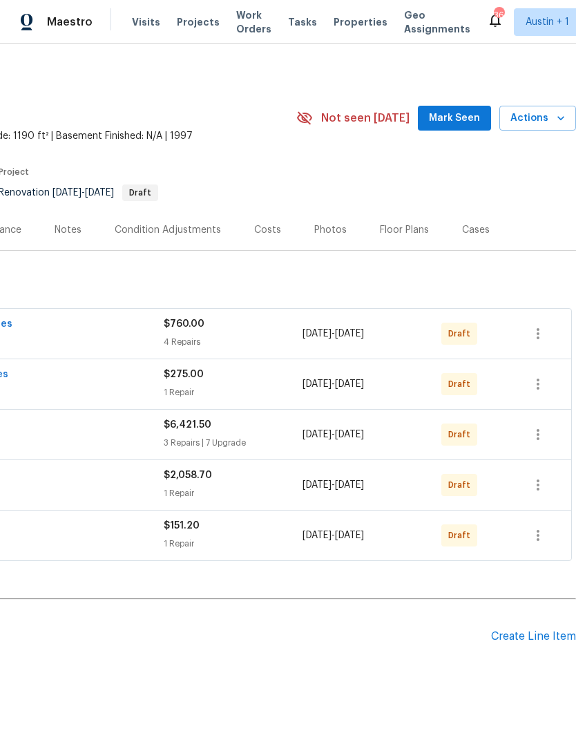
scroll to position [0, 204]
